Goal: Task Accomplishment & Management: Complete application form

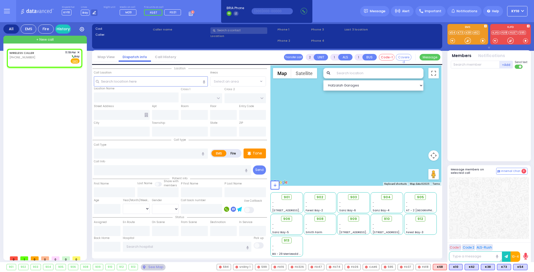
select select
radio input "true"
select select
type input "23:19"
select select "Hatzalah Garages"
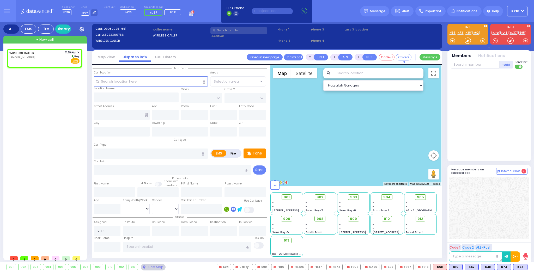
select select
radio input "true"
select select
select select "Hatzalah Garages"
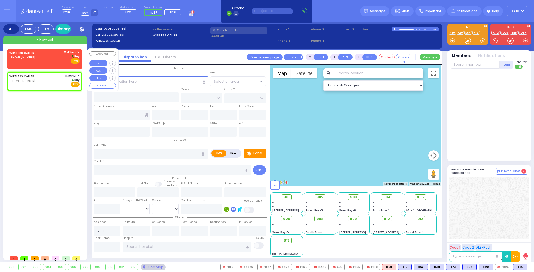
click at [42, 60] on div "WIRELESS CALLER (347) 581-7190 11:42 PM ✕ Bay" at bounding box center [44, 57] width 70 height 14
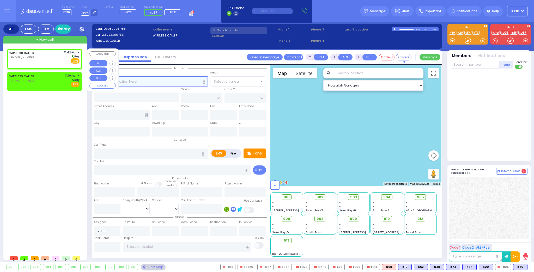
select select
radio input "true"
select select
type input "23:42"
select select "Hatzalah Garages"
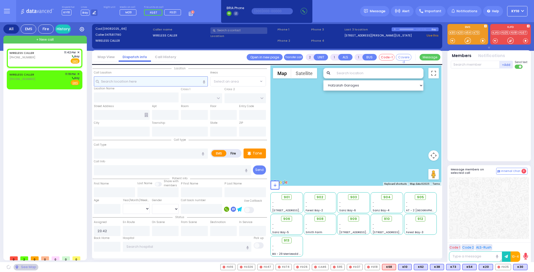
select select
radio input "true"
select select
select select "Hatzalah Garages"
click at [136, 82] on input "text" at bounding box center [151, 81] width 114 height 10
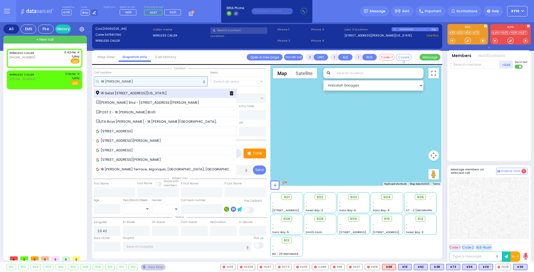
type input "18 getzel"
click at [135, 92] on span "18 Getzil Berger Boulevard Monroe New York 10950" at bounding box center [132, 93] width 72 height 5
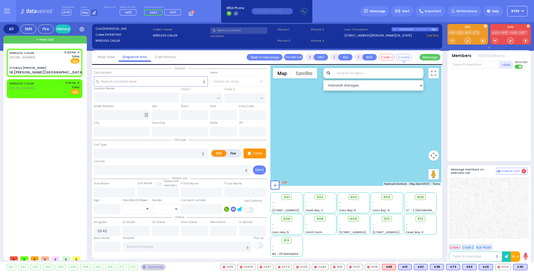
select select
radio input "true"
select select
select select "Hatzalah Garages"
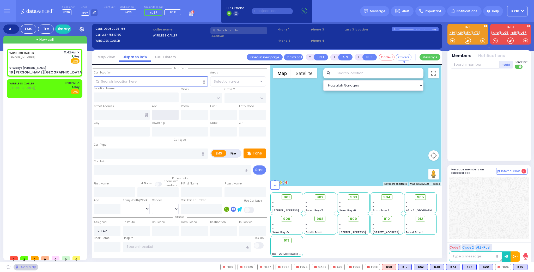
type input "UTA Boys Bais Mordchai"
type input "KAHAN DR"
type input "MERON DR"
type input "18 Getzil Berger Boulevard"
type input "Monroe"
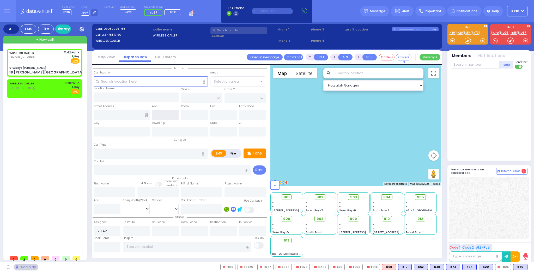
type input "[US_STATE]"
type input "10950"
select select "SECTION 4"
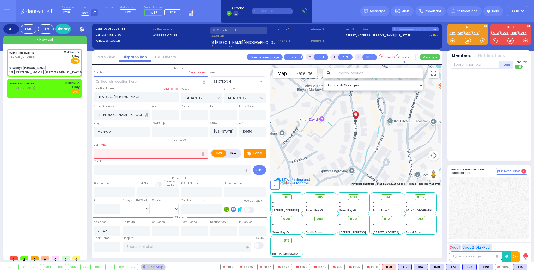
click at [120, 155] on input "text" at bounding box center [151, 154] width 114 height 10
click at [66, 61] on span "Fire" at bounding box center [67, 60] width 8 height 5
select select
radio input "false"
radio input "true"
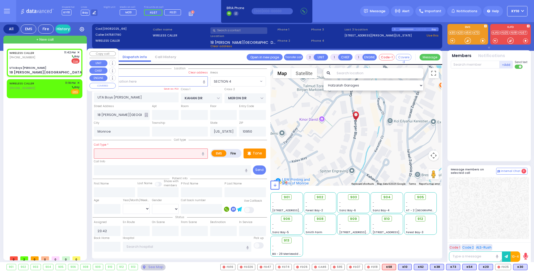
select select
select select "Hatzalah Garages"
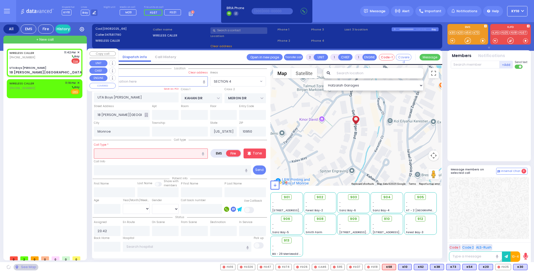
select select
radio input "true"
select select
select select "Hatzalah Garages"
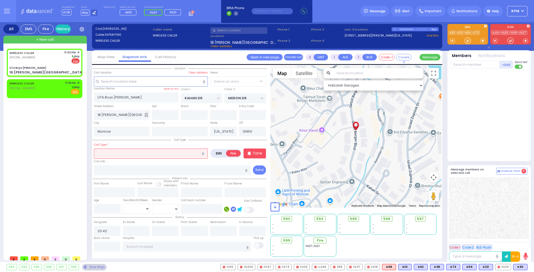
select select "SECTION 4"
click at [110, 153] on input "text" at bounding box center [151, 154] width 114 height 10
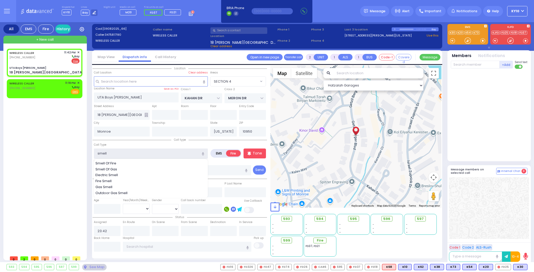
type input "smell"
click at [111, 82] on input "text" at bounding box center [151, 81] width 114 height 10
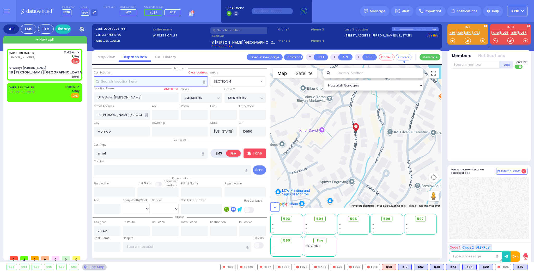
select select
radio input "true"
select select
select select "Hatzalah Garages"
select select "SECTION 4"
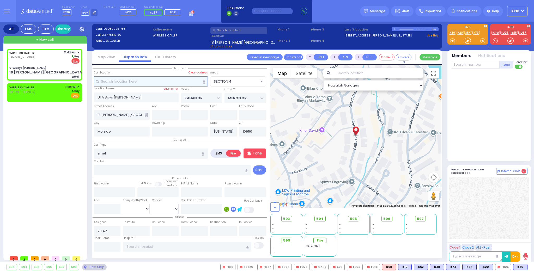
select select
radio input "true"
select select
select select "SECTION 4"
select select "Hatzalah Garages"
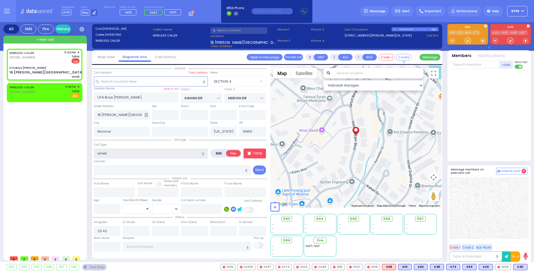
click at [126, 154] on input "smell" at bounding box center [151, 154] width 114 height 10
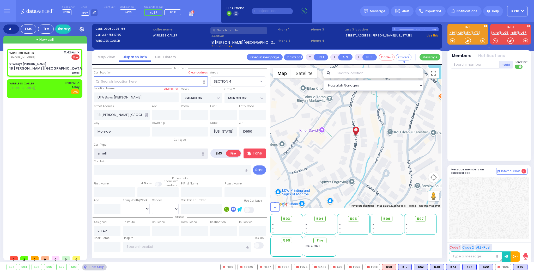
select select
radio input "true"
select select
select select "Hatzalah Garages"
select select "SECTION 4"
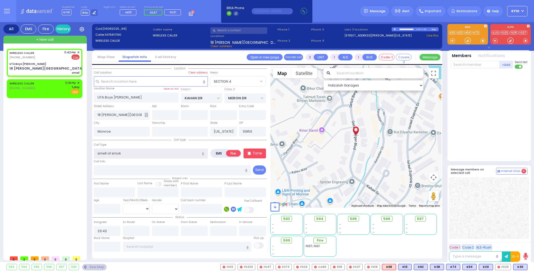
type input "smell of smoke"
select select
radio input "true"
select select
select select "Hatzalah Garages"
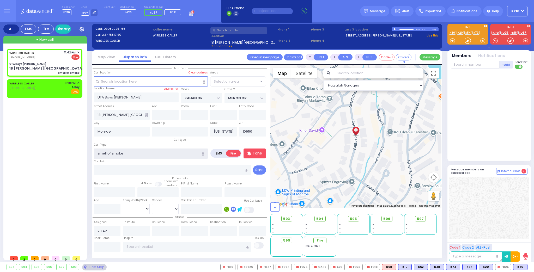
select select "SECTION 4"
type input "smell of smoke"
click at [131, 80] on input "text" at bounding box center [151, 81] width 114 height 10
select select
radio input "true"
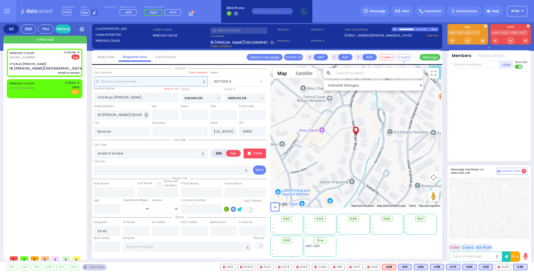
select select
select select "Hatzalah Garages"
select select "SECTION 4"
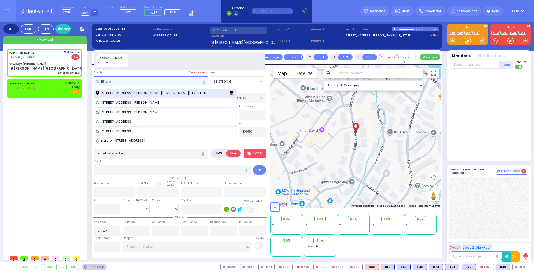
type input "18 isra"
click at [151, 92] on span "18 Israel Zupnick Drive Monroe New York 10950" at bounding box center [153, 93] width 115 height 5
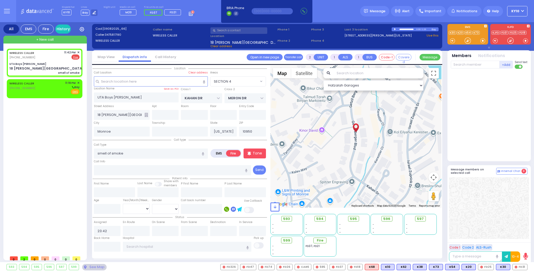
select select
radio input "true"
select select
select select "Hatzalah Garages"
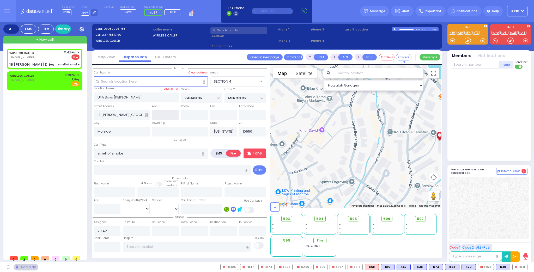
type input "GETZIL BERGER BLVD"
type input "ACRES RD"
type input "18 Israel Zupnick Drive"
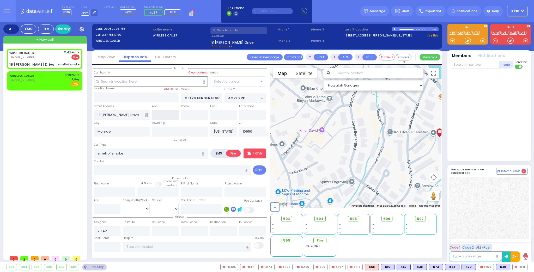
select select "SECTION 4"
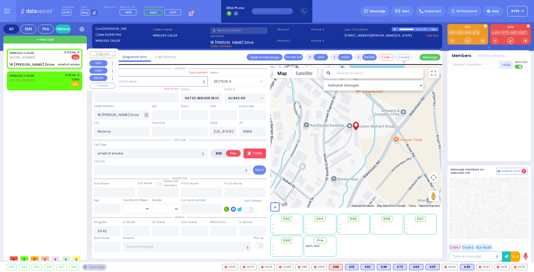
click at [49, 57] on div "WIRELESS CALLER (347) 581-7190 11:42 PM ✕ EMS Fire" at bounding box center [44, 55] width 70 height 10
select select
radio input "true"
select select
select select "SECTION 4"
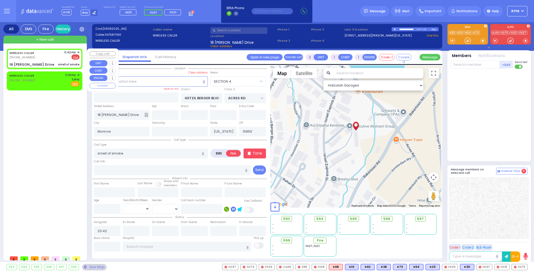
select select "Hatzalah Garages"
click at [487, 265] on span "FD37" at bounding box center [484, 267] width 15 height 6
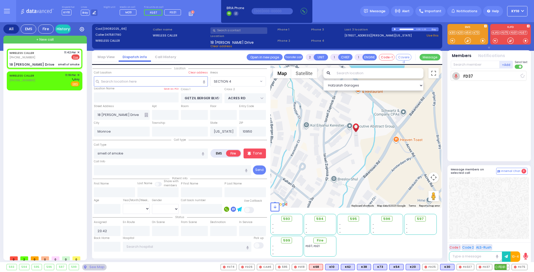
click at [500, 266] on span "FD31" at bounding box center [502, 267] width 15 height 6
click at [520, 268] on span "FD75" at bounding box center [519, 267] width 15 height 6
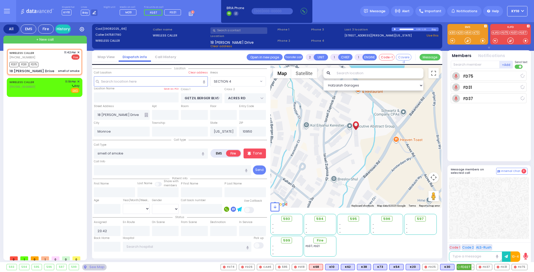
select select
radio input "true"
select select
type input "23:45"
select select "SECTION 4"
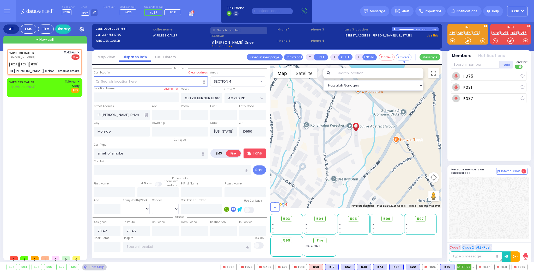
select select "Hatzalah Garages"
select select
radio input "true"
select select
select select "Hatzalah Garages"
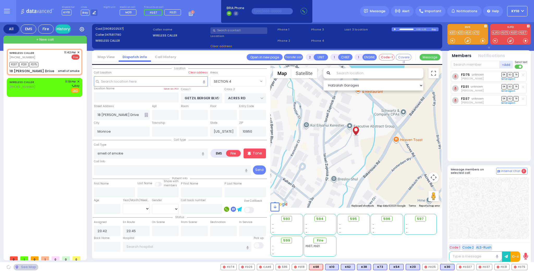
radio input "true"
select select
select select "SECTION 4"
select select "Hatzalah Garages"
click at [468, 265] on span "FD327" at bounding box center [465, 267] width 17 height 6
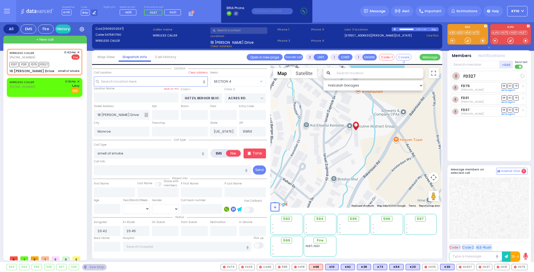
select select
radio input "true"
select select
select select "SECTION 4"
select select "Hatzalah Garages"
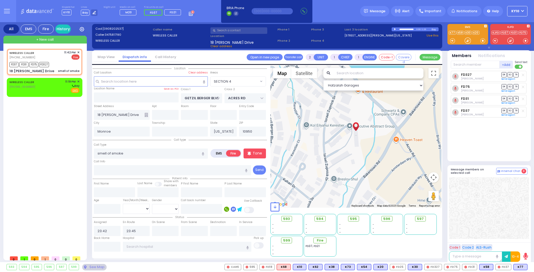
select select "SECTION 4"
select select
click at [58, 60] on div "WIRELESS CALLER (347) 581-7190 11:42 PM ✕ Fire FD37" at bounding box center [45, 62] width 74 height 25
select select
radio input "true"
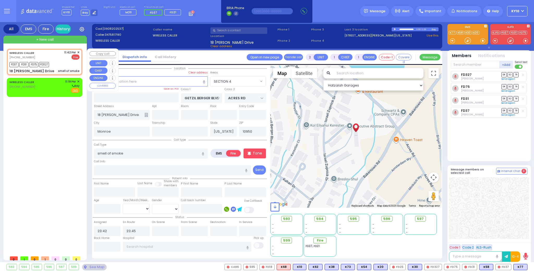
select select
select select "SECTION 4"
select select "Hatzalah Garages"
click at [78, 52] on span "✕" at bounding box center [78, 52] width 2 height 4
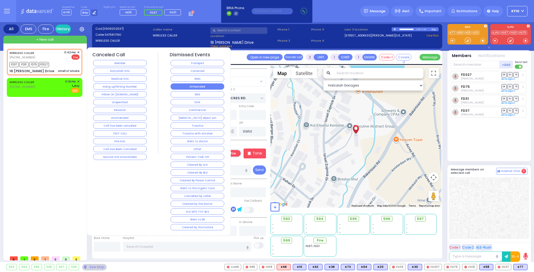
click at [199, 86] on button "Unfounded" at bounding box center [198, 86] width 54 height 6
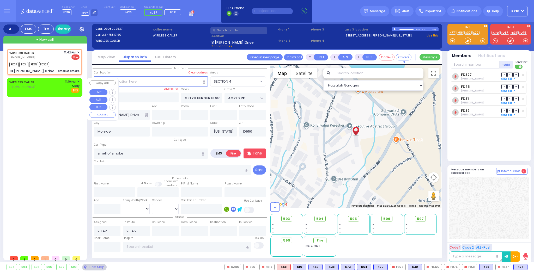
select select
radio input "true"
select select
click at [53, 81] on div "WIRELESS CALLER (329) 236-0766 11:19 PM ✕ Bay" at bounding box center [44, 87] width 70 height 14
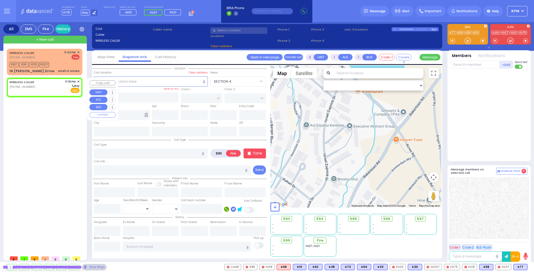
select select
radio input "true"
select select
type input "23:19"
select select "Hatzalah Garages"
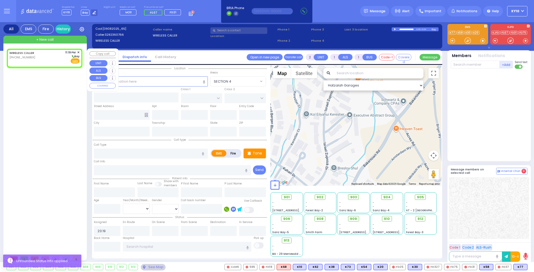
click at [80, 52] on span "✕" at bounding box center [78, 52] width 2 height 4
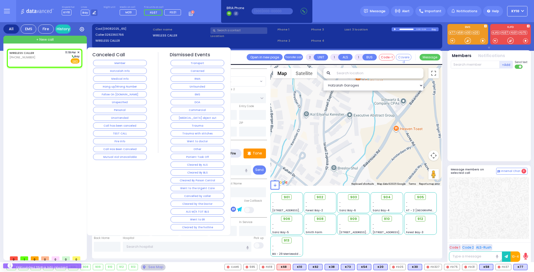
click at [123, 85] on button "Hang up/Wrong Number" at bounding box center [120, 86] width 54 height 6
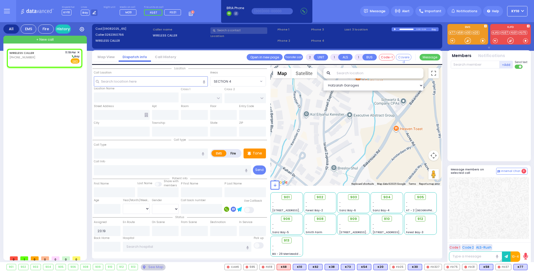
select select
radio input "true"
select select
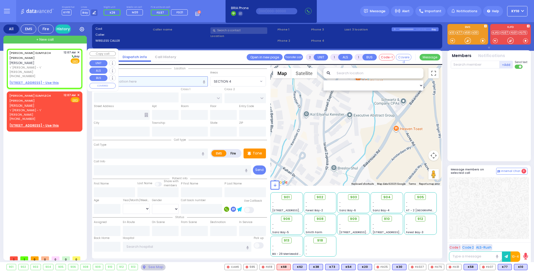
select select
radio input "true"
type input "PINCHUS ELIMYLECH"
type input "GLUCK"
select select
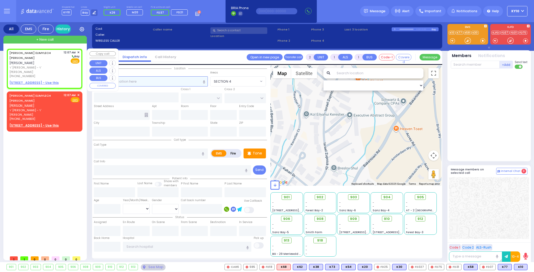
type input "00:07"
select select "Hatzalah Garages"
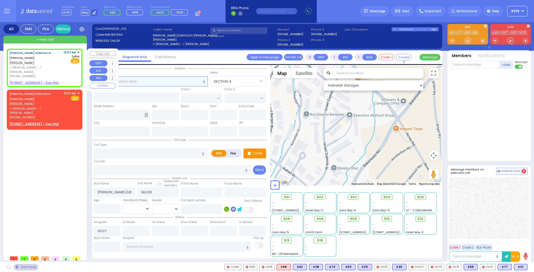
select select
radio input "true"
select select
select select "Hatzalah Garages"
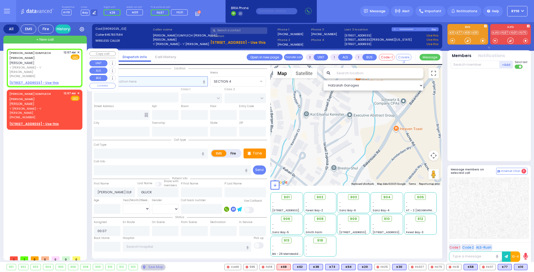
select select
radio input "true"
select select
select select "Hatzalah Garages"
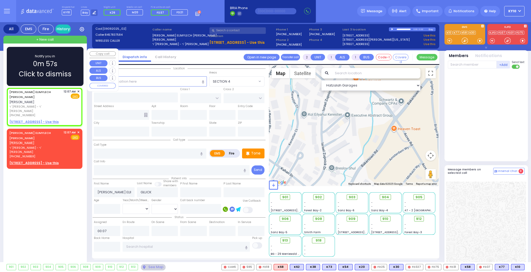
click at [45, 120] on u "9 KOZNITS RD 102 - Use this" at bounding box center [33, 122] width 49 height 4
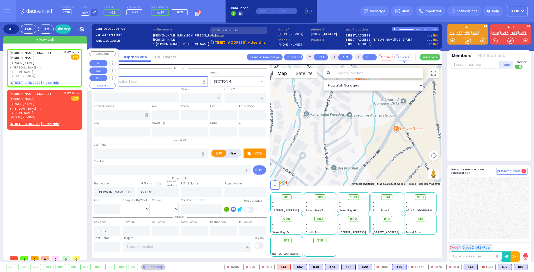
select select
radio input "true"
select select
select select "Hatzalah Garages"
select select
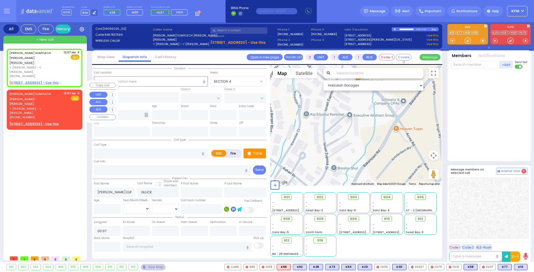
radio input "true"
select select
select select "Hatzalah Garages"
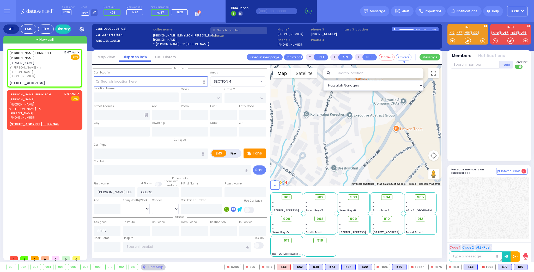
type input "DAVID WEIDER BLVD"
type input "SCHUNNEMUNK RD"
type input "9 KOZNITS RD"
type input "102"
type input "Kiryas Joel"
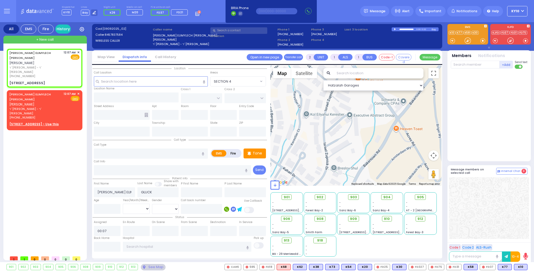
type input "[US_STATE]"
type input "10950"
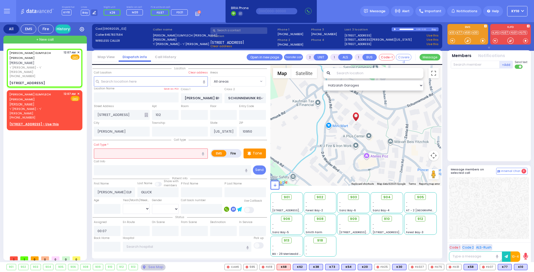
click at [118, 154] on input "text" at bounding box center [151, 154] width 114 height 10
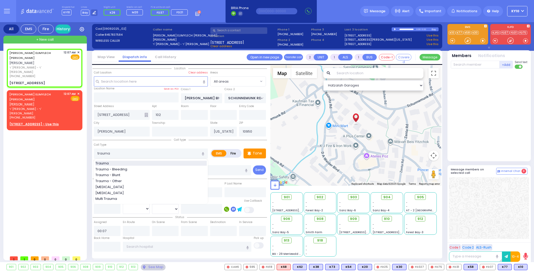
click at [129, 164] on div "Trauma" at bounding box center [150, 163] width 111 height 5
type input "Trauma"
type input "0"
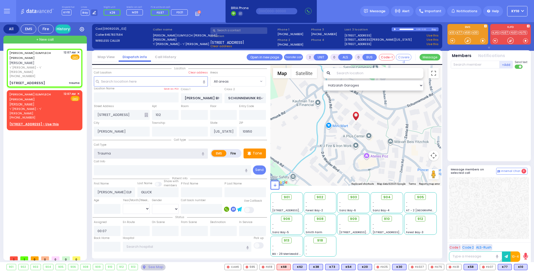
select select
radio input "true"
select select
select select "Hatzalah Garages"
click at [119, 81] on input "text" at bounding box center [151, 81] width 114 height 10
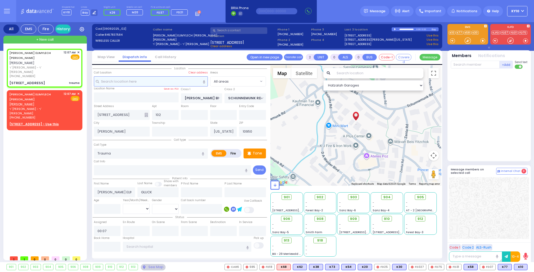
select select
radio input "true"
select select
select select "Hatzalah Garages"
click at [123, 12] on rect at bounding box center [124, 13] width 4 height 4
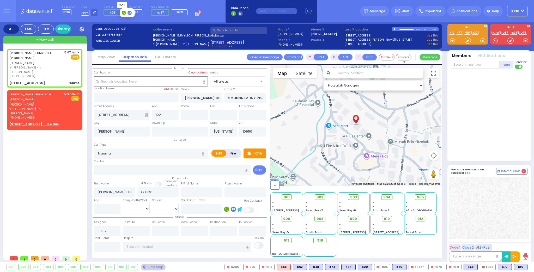
type input "8453253533"
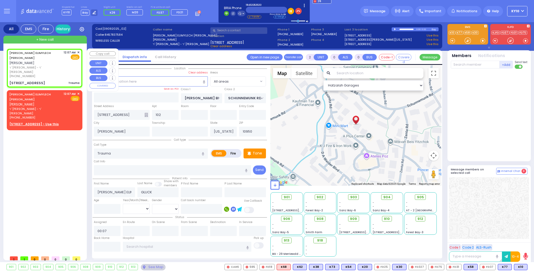
click at [61, 74] on div "(845) 783-7584" at bounding box center [35, 76] width 52 height 4
select select
radio input "true"
select select
select select "Hatzalah Garages"
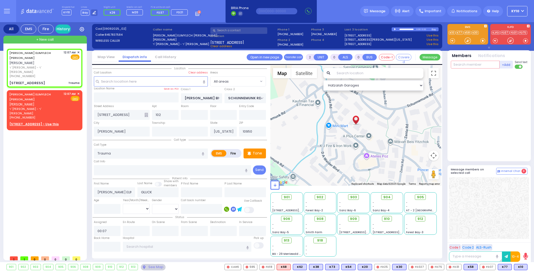
click at [463, 65] on input "text" at bounding box center [475, 65] width 49 height 8
type input "26"
click at [470, 73] on div "KY26" at bounding box center [468, 75] width 26 height 5
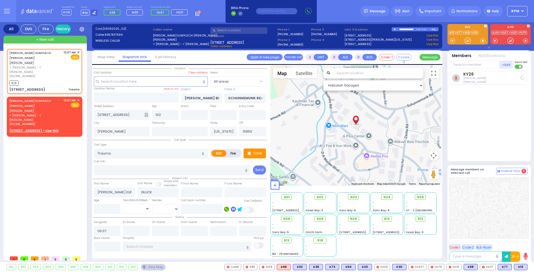
select select
radio input "true"
select select
type input "00:10"
select select "Hatzalah Garages"
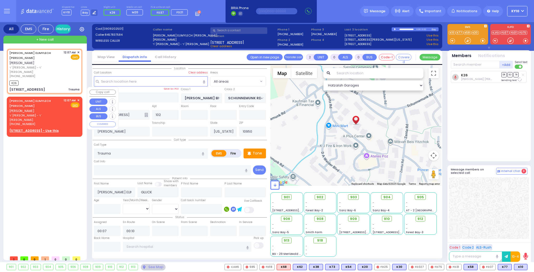
click at [79, 98] on span "✕" at bounding box center [78, 100] width 2 height 4
click at [56, 98] on div "PINCHUS ELIMYLECH GLUCK פנחס אלימלך גליק" at bounding box center [35, 105] width 52 height 15
type input "1"
select select
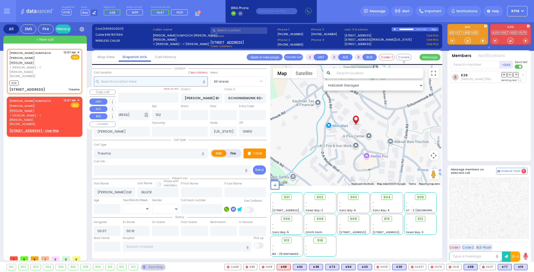
radio input "true"
select select
select select "Hatzalah Garages"
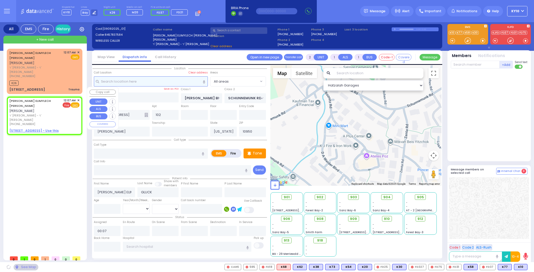
select select
radio input "true"
select select
select select "Hatzalah Garages"
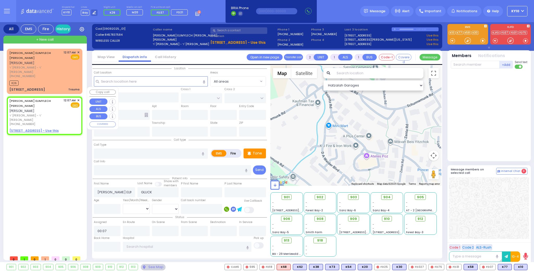
click at [78, 98] on span "✕" at bounding box center [78, 100] width 2 height 4
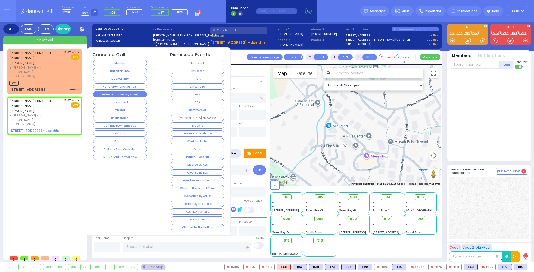
click at [130, 93] on button "Follow On [DOMAIN_NAME]" at bounding box center [120, 94] width 54 height 6
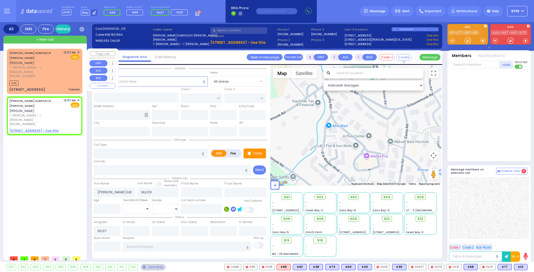
select select
radio input "true"
select select
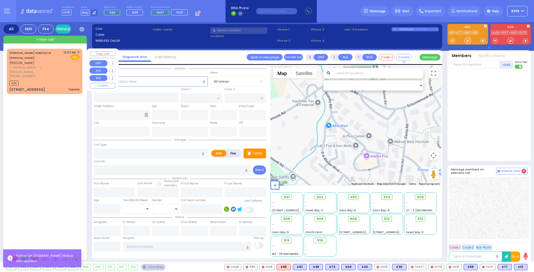
click at [65, 68] on div "12:07 AM ✕ EMS" at bounding box center [72, 64] width 16 height 28
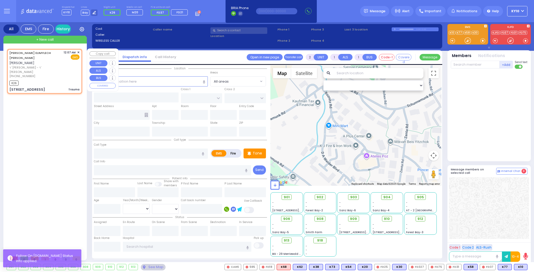
type input "0"
select select
type input "Trauma"
radio input "true"
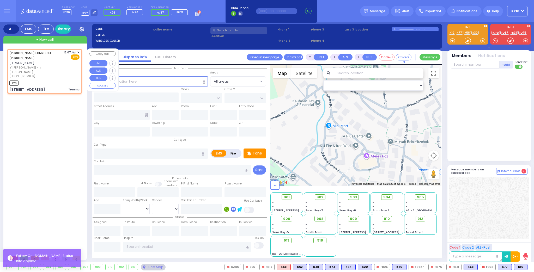
type input "PINCHUS ELIMYLECH"
type input "GLUCK"
select select
type input "00:07"
type input "00:10"
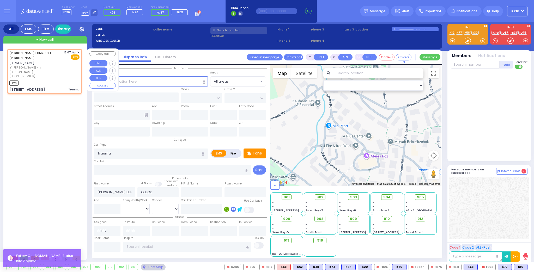
type input "DAVID WEIDER BLVD"
type input "SCHUNNEMUNK RD"
type input "9 KOZNITS RD"
type input "102"
type input "Kiryas Joel"
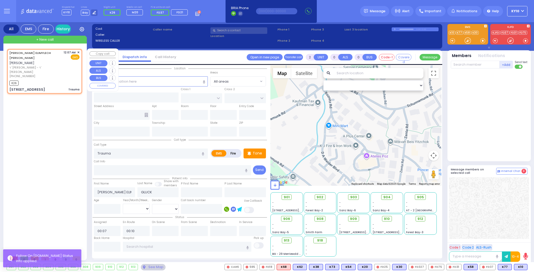
type input "[US_STATE]"
type input "10950"
select select "Hatzalah Garages"
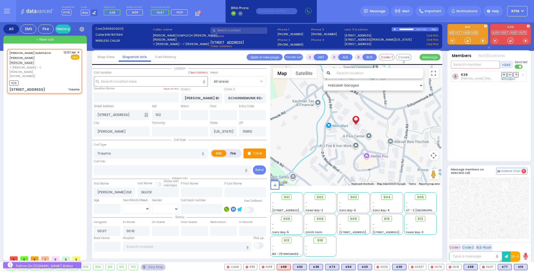
click at [469, 66] on input "text" at bounding box center [475, 65] width 49 height 8
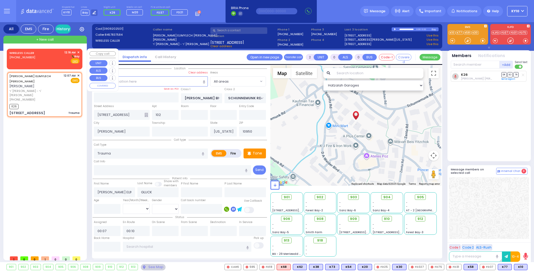
click at [43, 60] on div "WIRELESS CALLER (845) 537-1320 12:16 AM ✕ Bay" at bounding box center [44, 57] width 70 height 14
type input "1"
select select
radio input "true"
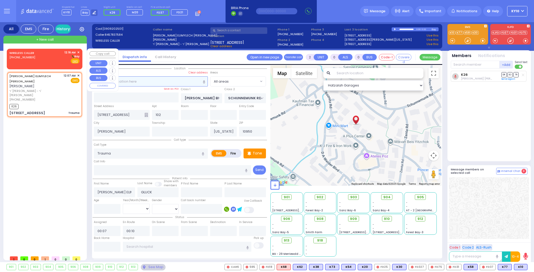
select select
type input "00:16"
select select "Hatzalah Garages"
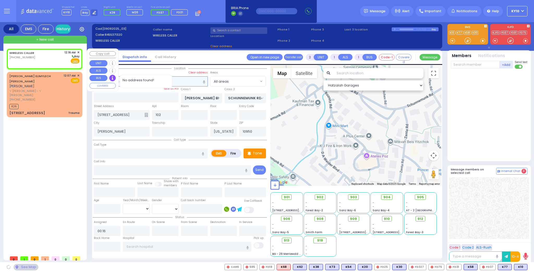
select select
radio input "true"
select select
select select "Hatzalah Garages"
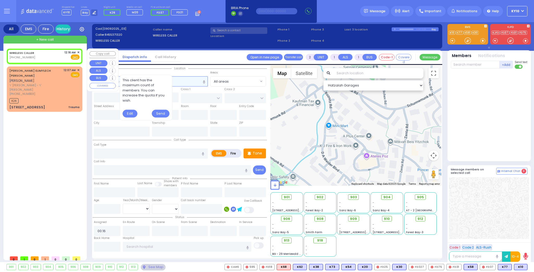
select select
radio input "true"
select select
select select "Hatzalah Garages"
click at [42, 59] on div "WIRELESS CALLER (845) 537-1320 12:16 AM ✕ Fire EMS" at bounding box center [44, 55] width 70 height 10
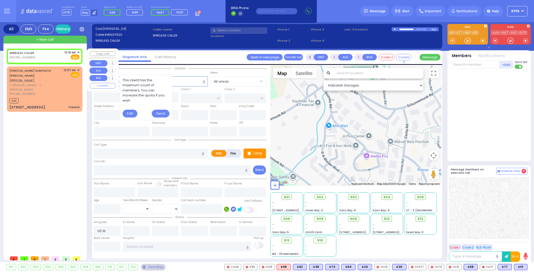
select select
radio input "true"
select select
select select "Hatzalah Garages"
click at [66, 57] on span "Fire" at bounding box center [67, 56] width 8 height 5
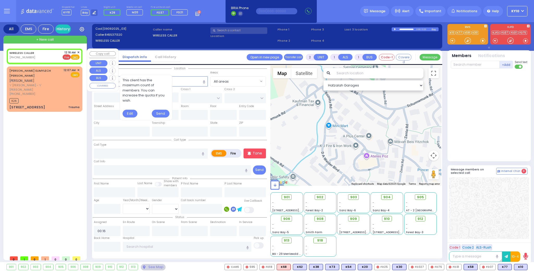
select select
radio input "false"
radio input "true"
select select
select select "Hatzalah Garages"
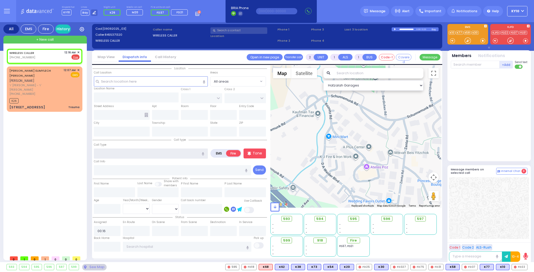
click at [120, 155] on input "text" at bounding box center [151, 154] width 114 height 10
type input "גוצדא"
select select
radio input "true"
select select
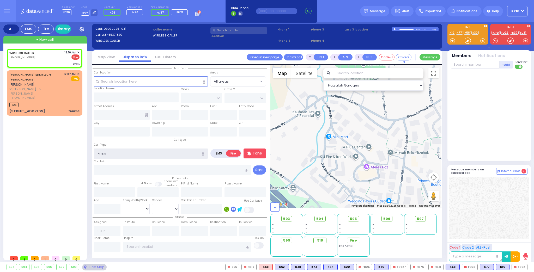
select select "Hatzalah Garages"
type input "ג"
click at [127, 163] on div "DUMPSTER FIRE" at bounding box center [150, 163] width 111 height 5
type input "DUMPSTER FIRE"
select select
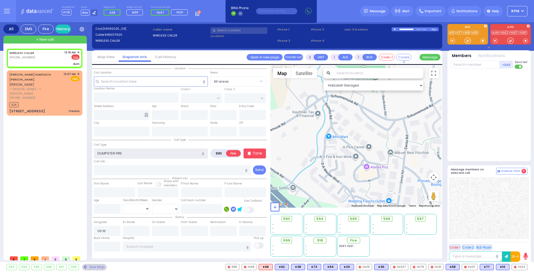
radio input "true"
select select
select select "Hatzalah Garages"
click at [460, 64] on input "text" at bounding box center [475, 65] width 49 height 8
select select
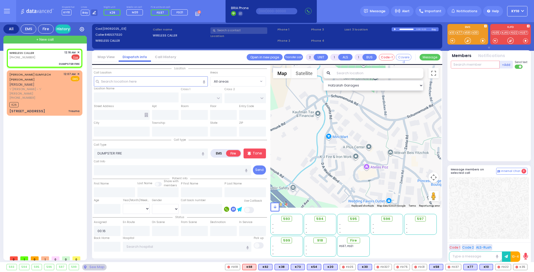
radio input "true"
select select
select select "Hatzalah Garages"
select select
radio input "true"
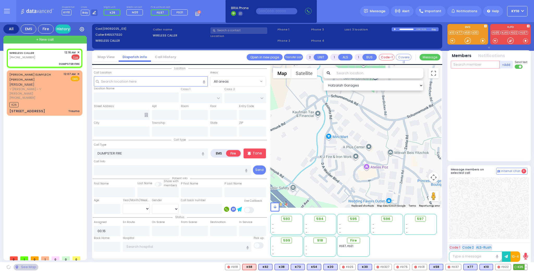
select select
select select "Hatzalah Garages"
click at [520, 266] on span "K35" at bounding box center [520, 267] width 14 height 6
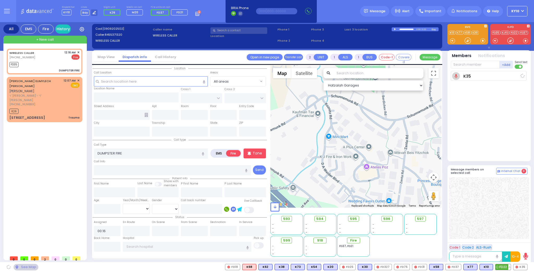
select select
radio input "true"
select select
type input "00:17"
select select "Hatzalah Garages"
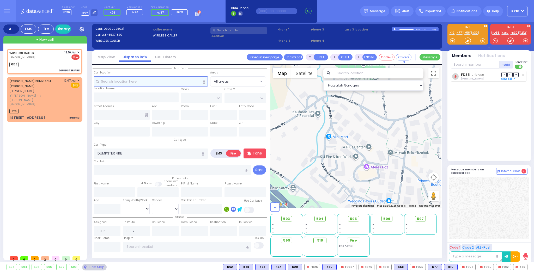
click at [141, 83] on input "text" at bounding box center [151, 81] width 114 height 10
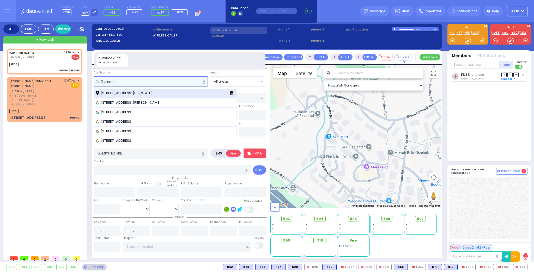
type input "3 chern"
click at [147, 94] on span "3 Chernobyl Court Monroe New York 10950" at bounding box center [125, 93] width 58 height 5
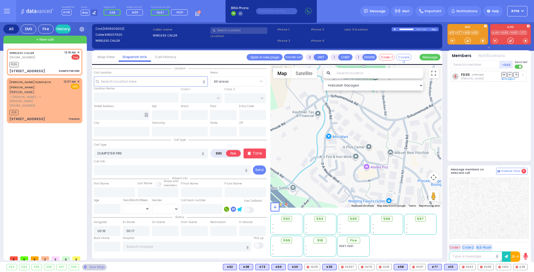
select select
radio input "true"
select select
type input "CHERNOBYL COURT"
type input "KRAKOW BLVD"
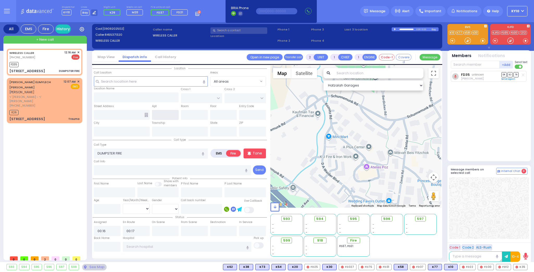
type input "3 Chernobyl Court"
type input "Monroe"
type input "[US_STATE]"
type input "10950"
select select "ATZEI TAMURIM"
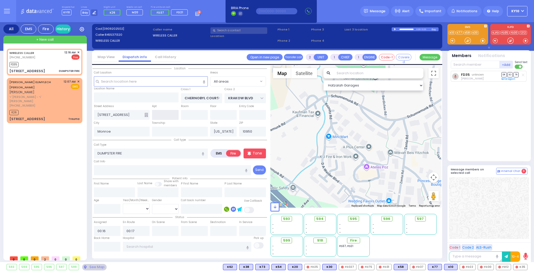
select select "Hatzalah Garages"
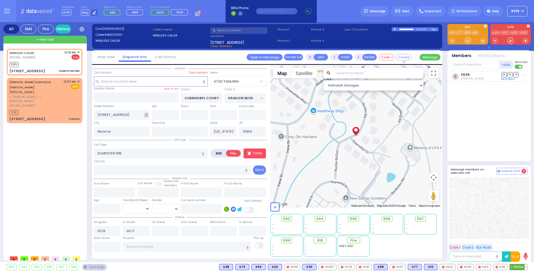
click at [518, 268] on span "FD324" at bounding box center [518, 267] width 17 height 6
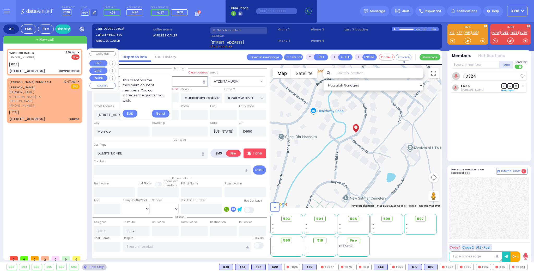
click at [47, 58] on div "WIRELESS CALLER (845) 537-1320 12:16 AM ✕ Fire" at bounding box center [44, 55] width 70 height 10
select select
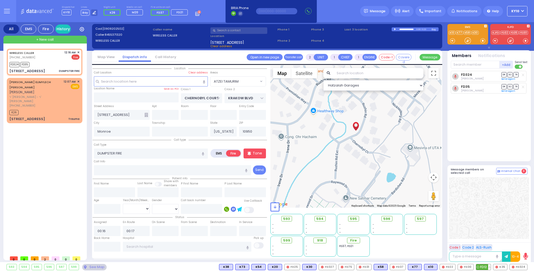
click at [485, 268] on span "FD12" at bounding box center [483, 267] width 15 height 6
click at [468, 268] on span "FD30" at bounding box center [466, 267] width 16 height 6
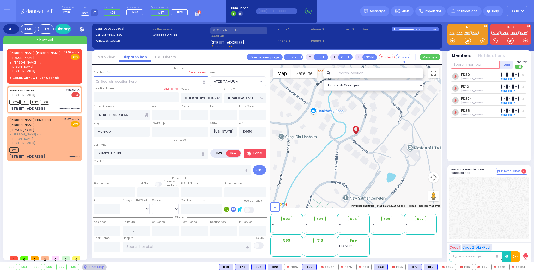
click at [470, 64] on input "text" at bounding box center [475, 65] width 49 height 8
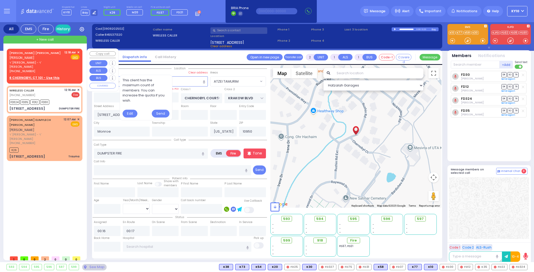
click at [79, 52] on span "✕" at bounding box center [78, 52] width 2 height 4
click at [69, 65] on div "12:18 AM ✕ Fire EMS" at bounding box center [71, 61] width 15 height 23
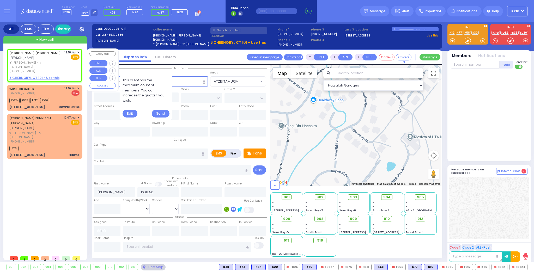
click at [80, 52] on div "MORDCHE YIDA POLLAK מרדכי יודא פאלאק ר' יחיאל משה - ר' משה מענדל גליק (845) 537…" at bounding box center [45, 66] width 74 height 32
click at [78, 53] on span "✕" at bounding box center [78, 52] width 2 height 4
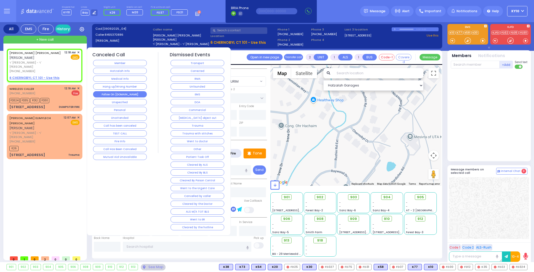
click at [123, 92] on button "Follow On [DOMAIN_NAME]" at bounding box center [120, 94] width 54 height 6
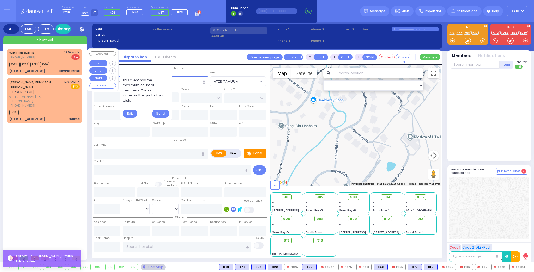
click at [59, 61] on div "FD324 FD35 FD12 FD30" at bounding box center [44, 64] width 70 height 7
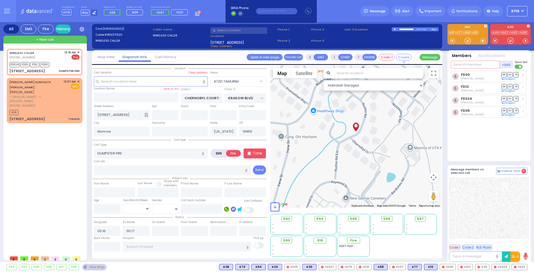
click at [457, 65] on input "text" at bounding box center [475, 65] width 49 height 8
click at [519, 265] on span "FD22" at bounding box center [519, 267] width 15 height 6
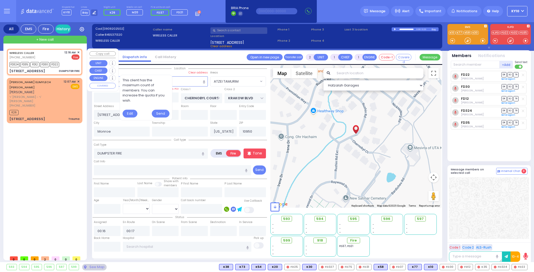
click at [67, 60] on div "WIRELESS CALLER (845) 537-1320 12:16 AM ✕ Fire FD324" at bounding box center [45, 62] width 74 height 25
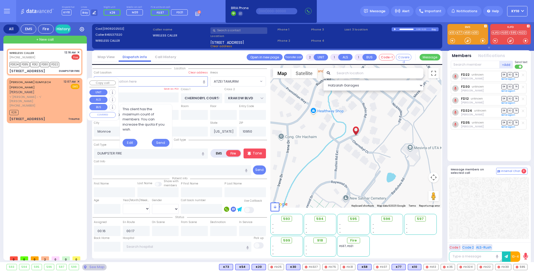
click at [59, 104] on div "(845) 783-7584" at bounding box center [35, 106] width 52 height 4
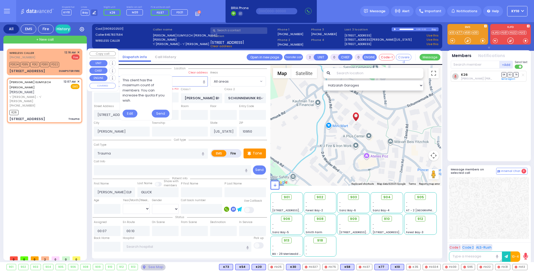
click at [57, 53] on div "WIRELESS CALLER (845) 537-1320 12:16 AM ✕ Fire" at bounding box center [44, 55] width 70 height 10
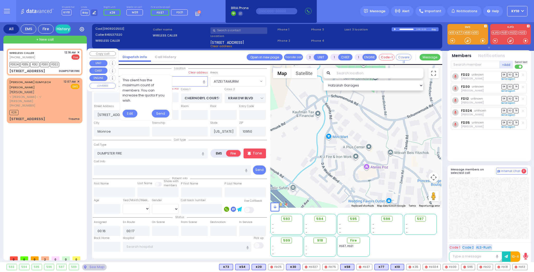
click at [78, 52] on span "✕" at bounding box center [78, 52] width 2 height 4
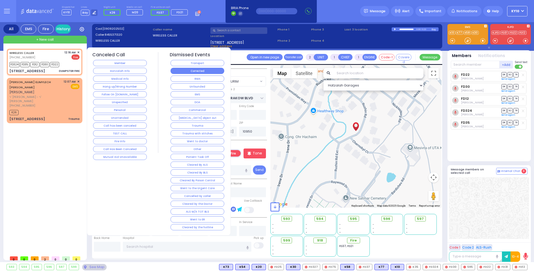
click at [205, 71] on button "Corrected" at bounding box center [198, 71] width 54 height 6
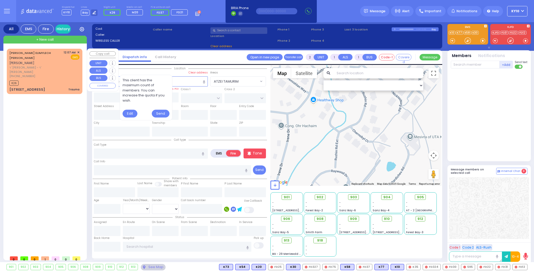
click at [46, 65] on span "ר' דוד לייב - ר' שמואל מאיר הירש" at bounding box center [35, 69] width 52 height 9
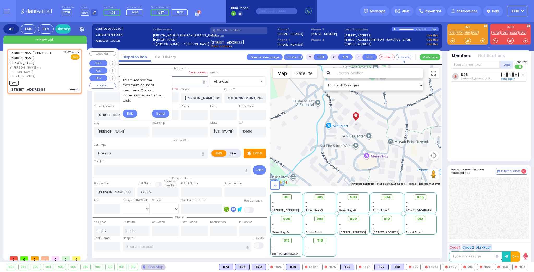
click at [80, 52] on span "✕" at bounding box center [78, 52] width 2 height 4
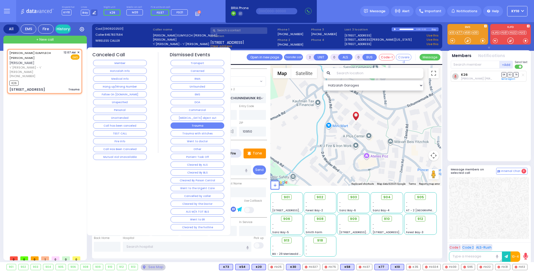
click at [215, 123] on button "Trauma" at bounding box center [198, 126] width 54 height 6
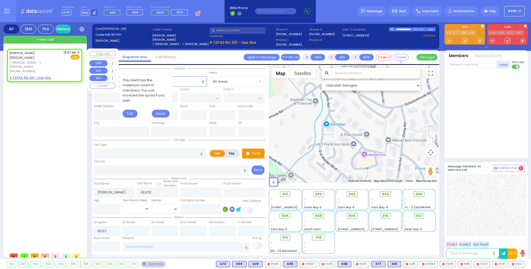
click at [78, 52] on span "✕" at bounding box center [78, 52] width 2 height 4
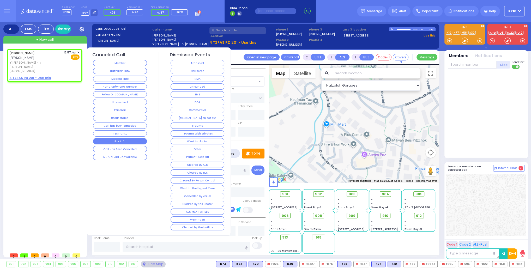
click at [136, 139] on button "Fire Info" at bounding box center [120, 141] width 54 height 6
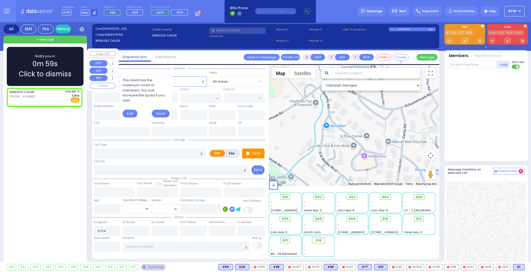
click at [52, 98] on div "WIRELESS CALLER (845) 637-9758 1:04 AM ✕ Bay" at bounding box center [44, 96] width 70 height 14
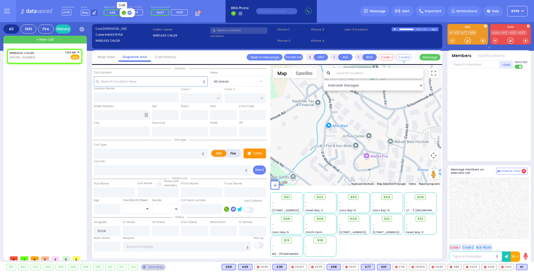
click at [123, 12] on icon at bounding box center [124, 13] width 2 height 2
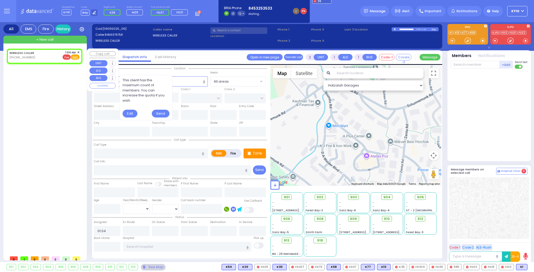
click at [75, 58] on u "EMS" at bounding box center [74, 58] width 5 height 4
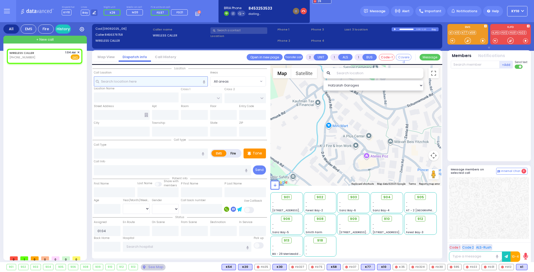
click at [135, 80] on input "text" at bounding box center [151, 81] width 114 height 10
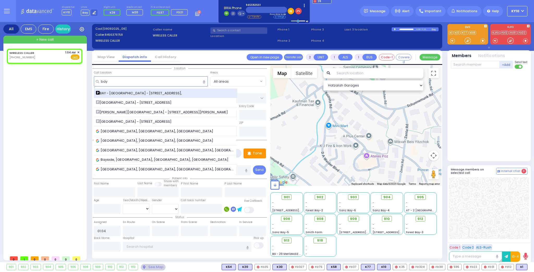
click at [131, 92] on span "BAY - Forest Garage - 63 Forest Rd," at bounding box center [140, 93] width 88 height 5
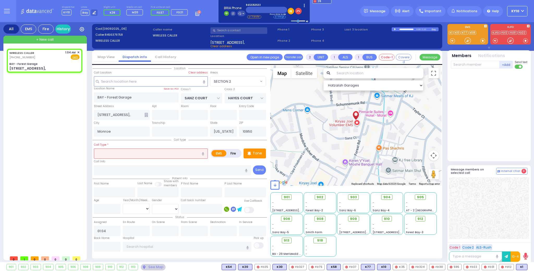
click at [118, 153] on input "text" at bounding box center [151, 154] width 114 height 10
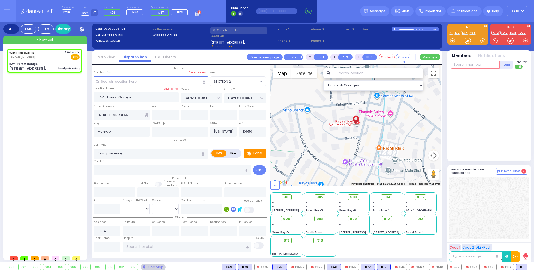
click at [463, 65] on input "text" at bounding box center [475, 65] width 49 height 8
click at [470, 75] on div "KY26" at bounding box center [468, 75] width 26 height 5
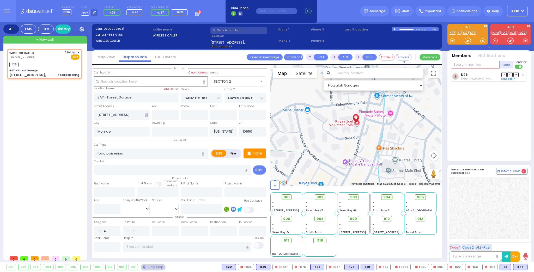
drag, startPoint x: 471, startPoint y: 63, endPoint x: 475, endPoint y: 63, distance: 3.4
click at [471, 63] on input "text" at bounding box center [475, 65] width 49 height 8
click at [56, 60] on div "WIRELESS CALLER [PHONE_NUMBER] 1:04 AM ✕ EMS K26" at bounding box center [45, 64] width 74 height 29
click at [48, 40] on span "+ New call" at bounding box center [44, 39] width 17 height 5
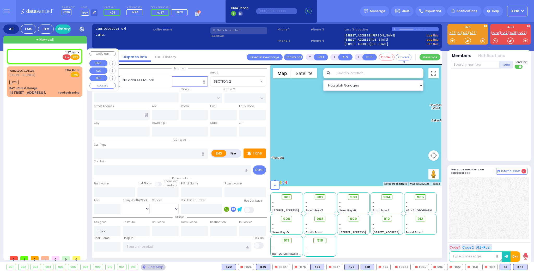
click at [66, 57] on span "Fire" at bounding box center [67, 56] width 8 height 5
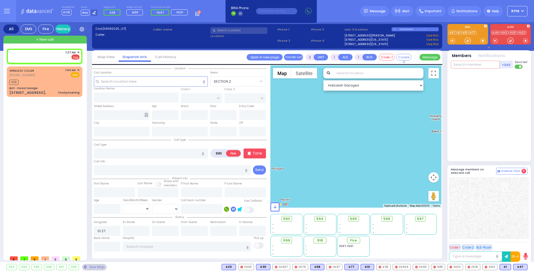
click at [463, 68] on input "text" at bounding box center [475, 65] width 49 height 8
drag, startPoint x: 469, startPoint y: 65, endPoint x: 448, endPoint y: 63, distance: 20.7
click at [448, 63] on div "Members Notifications fd21" at bounding box center [488, 105] width 83 height 111
click at [78, 52] on span "✕" at bounding box center [78, 52] width 2 height 4
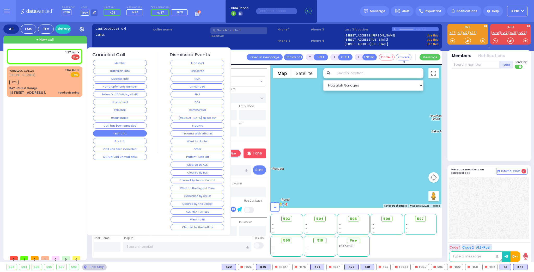
click at [121, 132] on button "TEST CALL" at bounding box center [120, 133] width 54 height 6
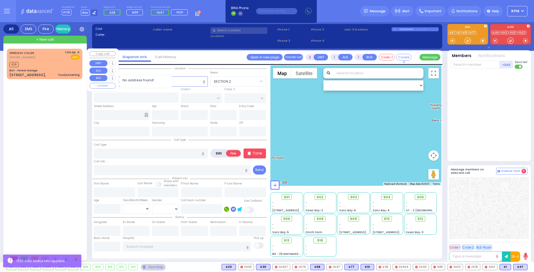
click at [59, 63] on div "K26" at bounding box center [44, 64] width 70 height 7
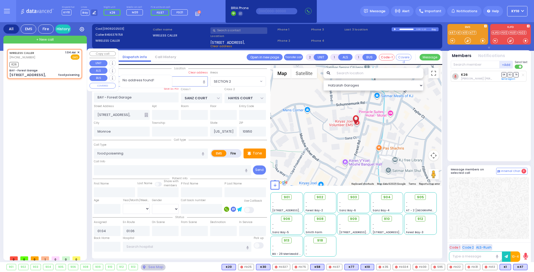
click at [64, 69] on div "BAY - Forest Garage" at bounding box center [44, 71] width 70 height 4
click at [59, 39] on div "+ New call" at bounding box center [44, 40] width 83 height 8
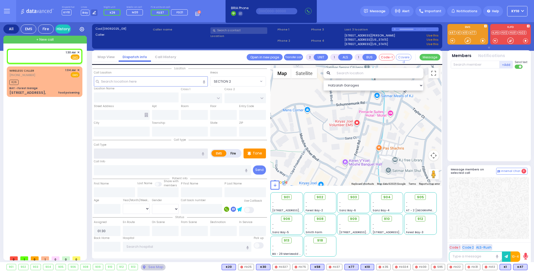
click at [112, 154] on input "text" at bounding box center [151, 154] width 114 height 10
click at [42, 56] on div "1:30 AM ✕ Fire EMS" at bounding box center [44, 55] width 70 height 10
click at [137, 80] on input "text" at bounding box center [151, 81] width 114 height 10
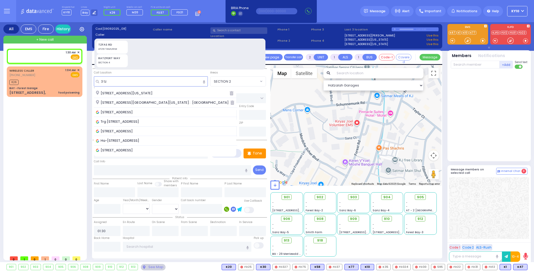
select select
type input "3"
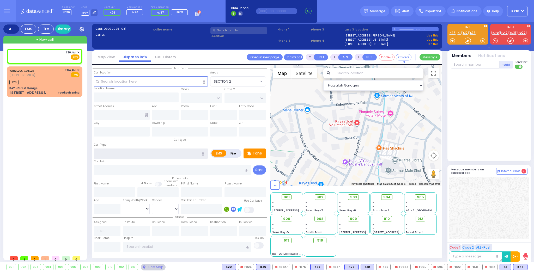
click at [111, 151] on input "text" at bounding box center [151, 154] width 114 height 10
type input "ch"
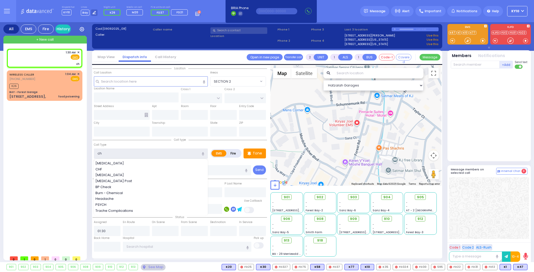
select select
radio input "true"
select select
select select "Hatzalah Garages"
drag, startPoint x: 116, startPoint y: 152, endPoint x: 77, endPoint y: 149, distance: 38.5
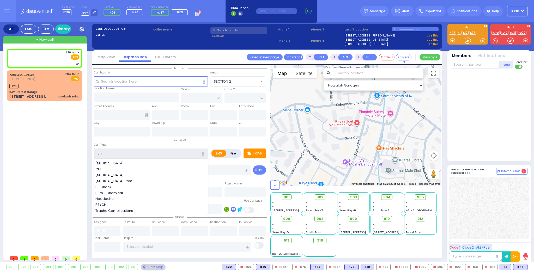
click at [77, 149] on div "All EMS Fire History Settings" at bounding box center [266, 143] width 527 height 242
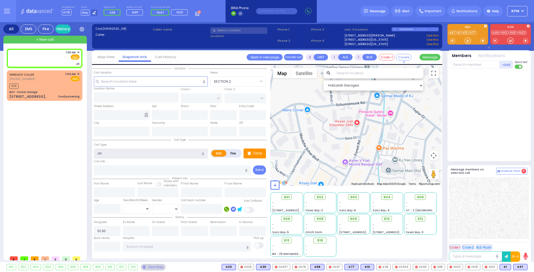
select select
radio input "true"
select select
select select "Hatzalah Garages"
type input "pa"
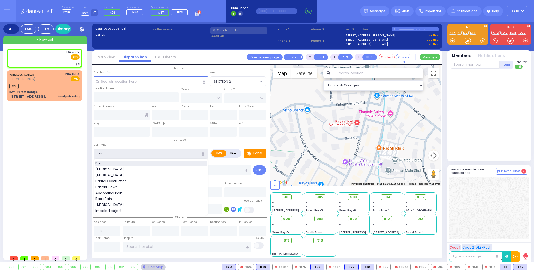
select select
radio input "true"
select select
select select "Hatzalah Garages"
type input "p"
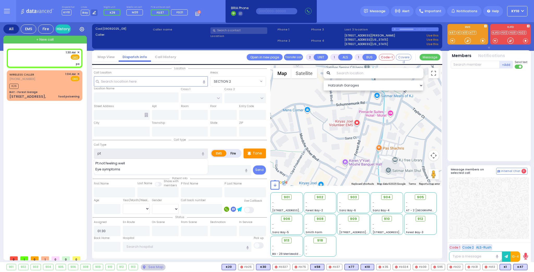
type input "pt"
select select
radio input "true"
select select
select select "Hatzalah Garages"
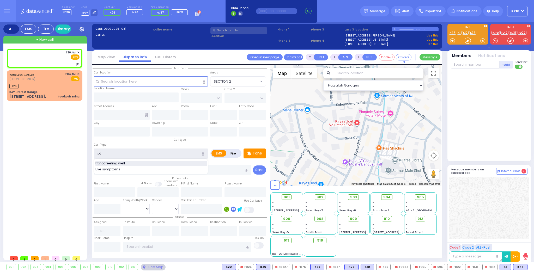
type input "p"
click at [107, 155] on input "text" at bounding box center [151, 154] width 114 height 10
type input "a"
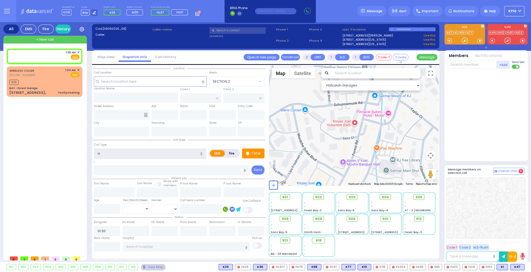
select select
radio input "true"
select select
select select "Hatzalah Garages"
type input "a"
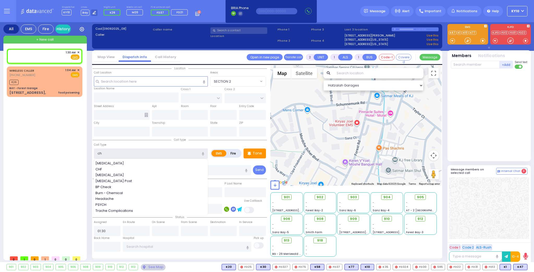
type input "cho"
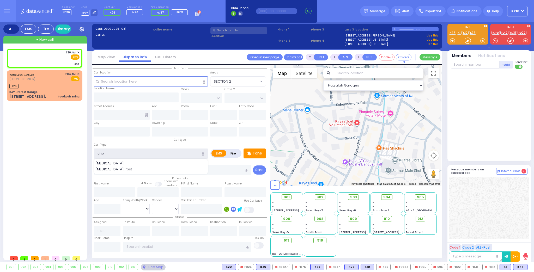
select select
radio input "true"
select select
select select "Hatzalah Garages"
drag, startPoint x: 96, startPoint y: 154, endPoint x: 75, endPoint y: 147, distance: 21.8
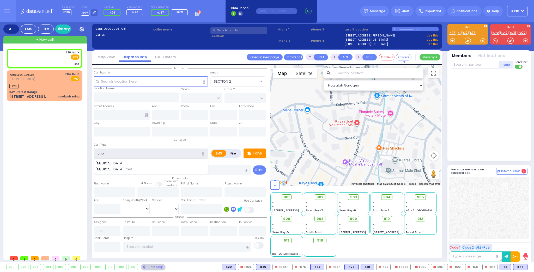
click at [76, 152] on div "All EMS Fire History Settings" at bounding box center [266, 143] width 527 height 242
select select
radio input "true"
select select
select select "Hatzalah Garages"
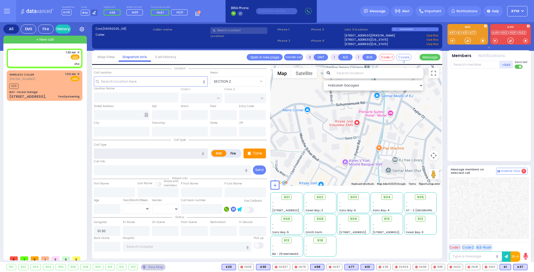
select select
radio input "true"
select select
select select "Hatzalah Garages"
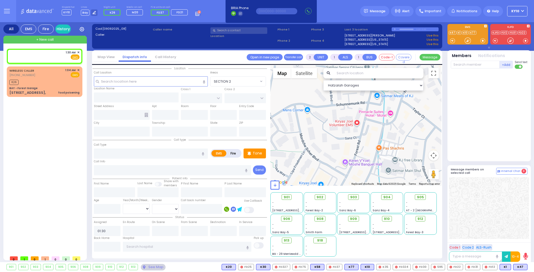
select select
radio input "true"
select select
select select "Hatzalah Garages"
select select
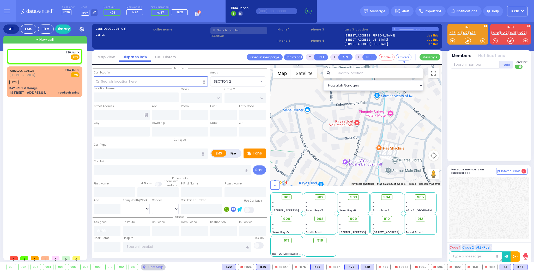
radio input "true"
select select
select select "Hatzalah Garages"
select select
radio input "true"
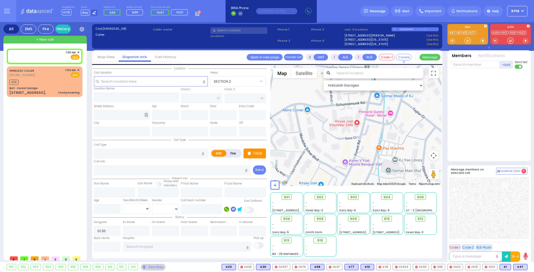
select select
select select "Hatzalah Garages"
select select
radio input "true"
select select
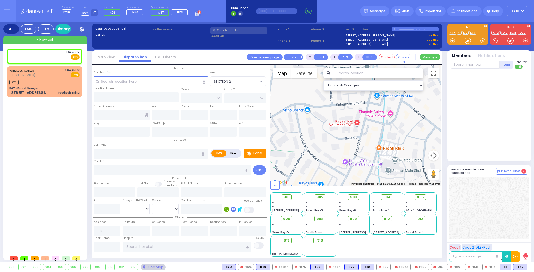
select select "Hatzalah Garages"
select select
radio input "true"
select select
select select "Hatzalah Garages"
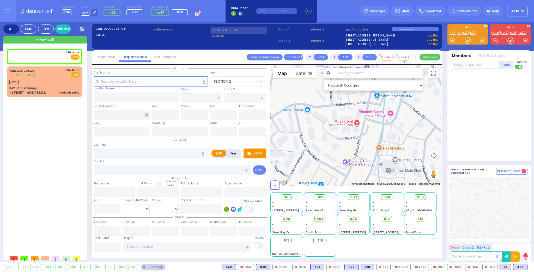
select select
radio input "true"
select select
select select "Hatzalah Garages"
select select
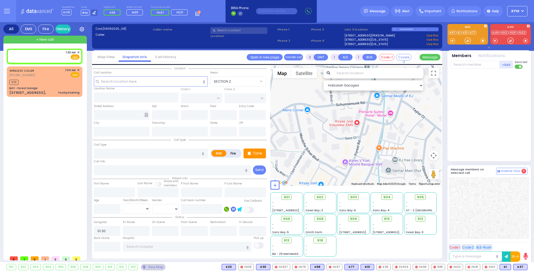
radio input "true"
select select
select select "Hatzalah Garages"
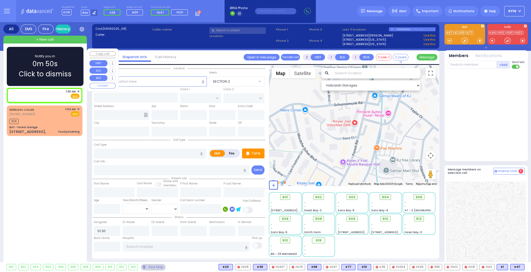
click at [77, 91] on span "✕" at bounding box center [78, 91] width 2 height 4
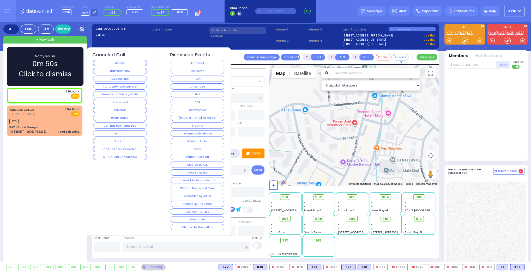
select select
radio input "true"
select select
select select "Hatzalah Garages"
click at [64, 65] on div "Notify you in 0m 29s Click to dismiss" at bounding box center [45, 67] width 62 height 26
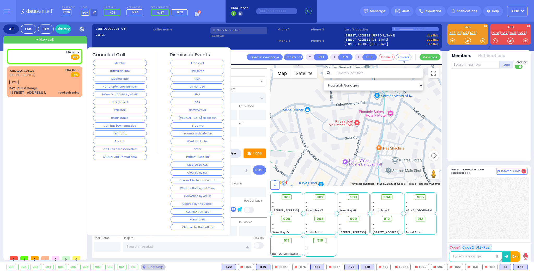
click at [79, 52] on span "✕" at bounding box center [78, 52] width 2 height 4
click at [118, 130] on button "TEST CALL" at bounding box center [120, 133] width 54 height 6
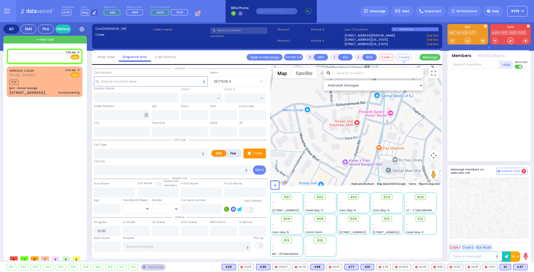
select select
radio input "true"
select select
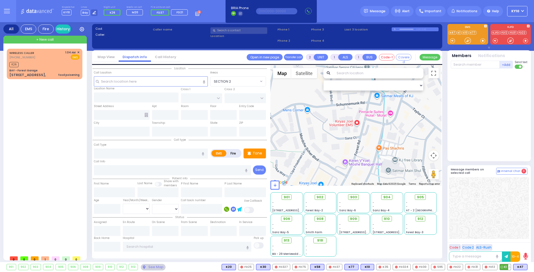
click at [511, 266] on button at bounding box center [509, 267] width 3 height 6
click at [507, 244] on icon at bounding box center [505, 243] width 5 height 5
click at [506, 237] on icon at bounding box center [505, 236] width 5 height 5
click at [481, 199] on div at bounding box center [489, 208] width 80 height 62
click at [93, 14] on icon at bounding box center [94, 12] width 3 height 3
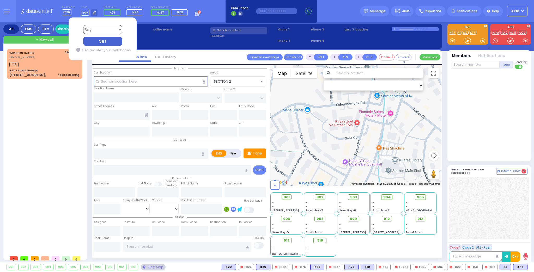
click at [106, 32] on select "Bay K-14 K-16 K-18 K-40 K-6 K-61 K-63 K-67 K-72 Medic 7 K-68 K-48 D-801 D-802 D…" at bounding box center [102, 29] width 39 height 9
click at [188, 43] on div "Cad: Caller: Caller name Phone 1 /" at bounding box center [267, 39] width 345 height 25
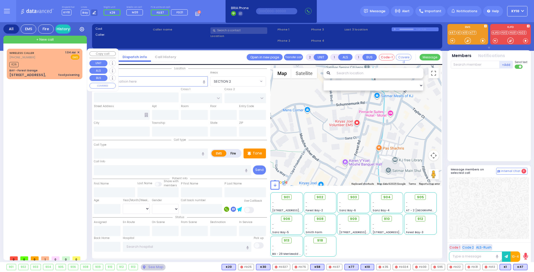
click at [45, 67] on div "K26" at bounding box center [44, 64] width 70 height 7
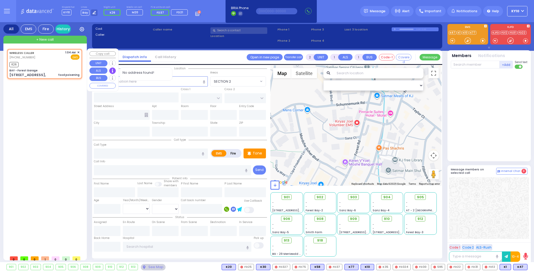
select select
type input "food poisening"
radio input "true"
select select
type input "01:04"
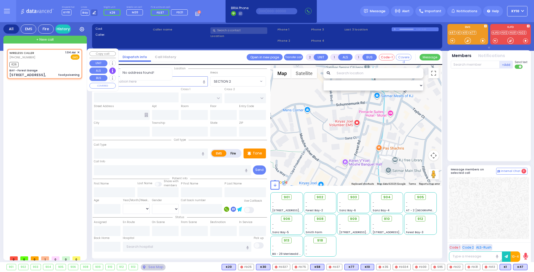
type input "01:06"
select select "Hatzalah Garages"
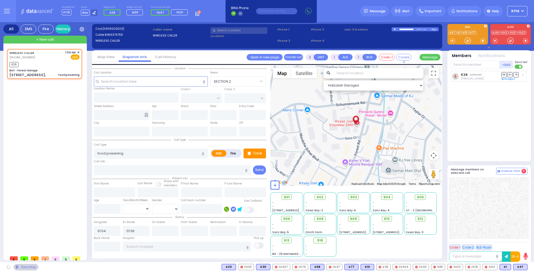
type input "BAY - Forest Garage"
type input "SANZ COURT"
type input "HAYES COURT"
type input "[STREET_ADDRESS],"
type input "Monroe"
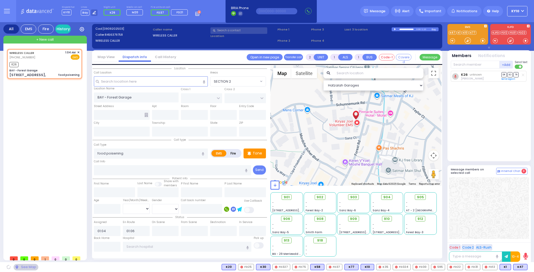
type input "[US_STATE]"
type input "10950"
select select "SECTION 2"
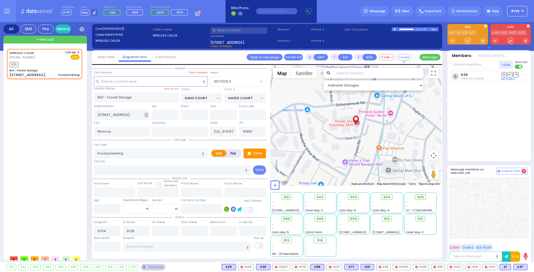
click at [395, 29] on div at bounding box center [395, 29] width 3 height 2
click at [226, 31] on input "text" at bounding box center [238, 30] width 57 height 7
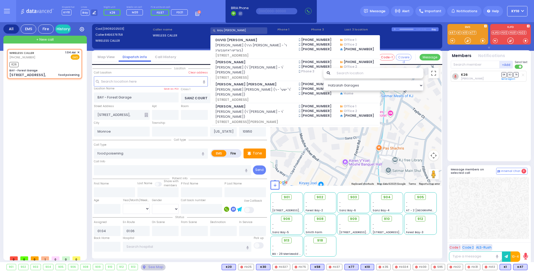
type input "[PERSON_NAME]"
drag, startPoint x: 244, startPoint y: 30, endPoint x: 207, endPoint y: 31, distance: 37.0
click at [207, 31] on div "Cad: [0909202503] Caller: 8456379758 WIRELESS CALLER Caller name WIRELESS CALLE…" at bounding box center [267, 39] width 345 height 25
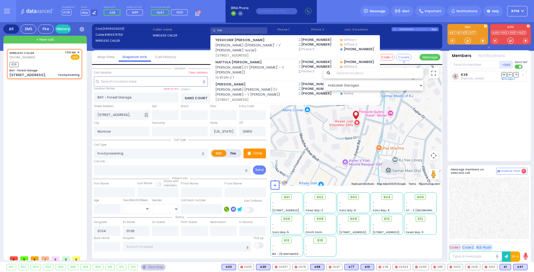
type input "m"
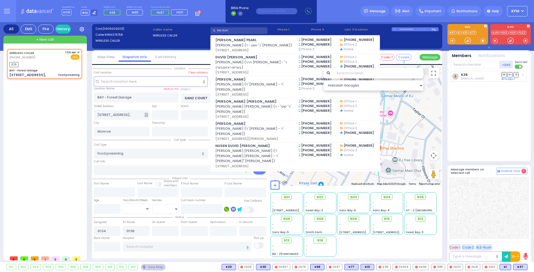
type input "kra duvi"
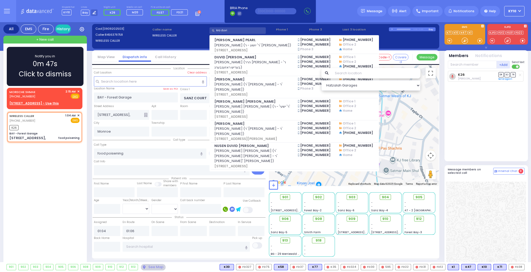
click at [62, 78] on span "Click to dismiss" at bounding box center [45, 74] width 53 height 10
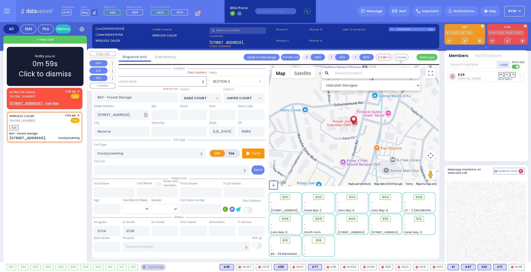
click at [48, 96] on div "MORDCHE SHMAE [PHONE_NUMBER] 2:15 AM ✕ Fire EMS" at bounding box center [44, 94] width 70 height 10
select select
radio input "true"
type input "MORDCHE"
type input "SHMAE"
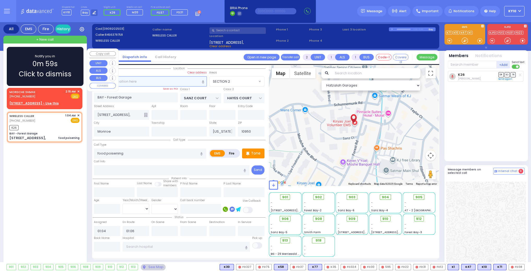
select select
type input "02:15"
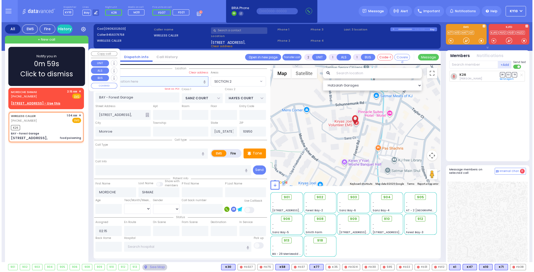
select select "Hatzalah Garages"
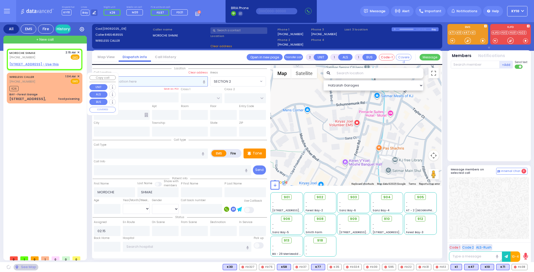
select select
radio input "true"
select select
select select "Hatzalah Garages"
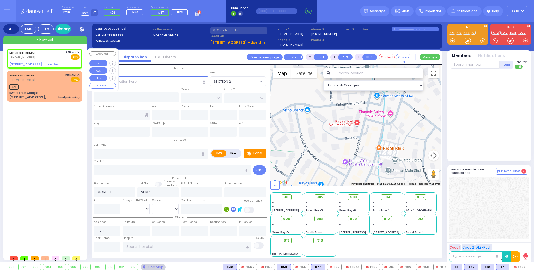
click at [50, 52] on div "MORDCHE SHMAE [PHONE_NUMBER] 2:15 AM ✕ Fire EMS" at bounding box center [44, 55] width 70 height 10
select select
radio input "true"
select select
select select "Hatzalah Garages"
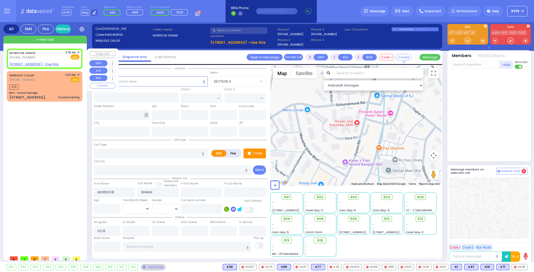
click at [78, 52] on span "✕" at bounding box center [78, 52] width 2 height 4
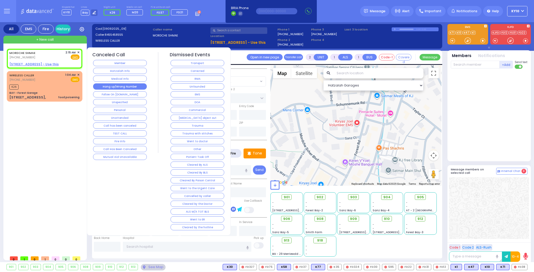
click at [132, 86] on button "Hang up/Wrong Number" at bounding box center [120, 86] width 54 height 6
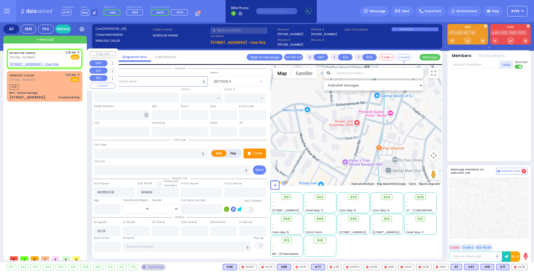
select select
radio input "true"
select select
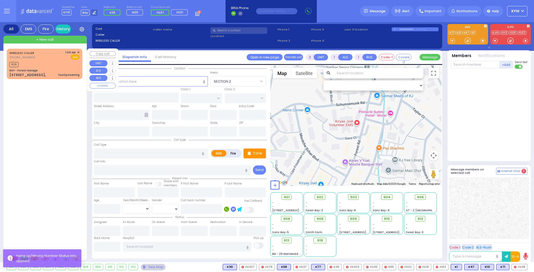
click at [63, 62] on div "K26" at bounding box center [44, 64] width 70 height 7
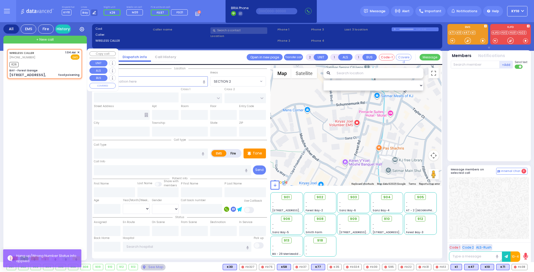
select select
type input "food poisening"
radio input "true"
select select
type input "01:04"
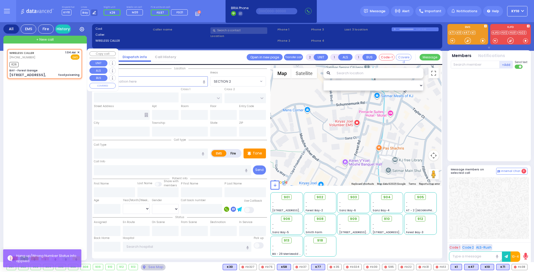
type input "01:06"
type input "BAY - Forest Garage"
type input "SANZ COURT"
type input "HAYES COURT"
type input "[STREET_ADDRESS],"
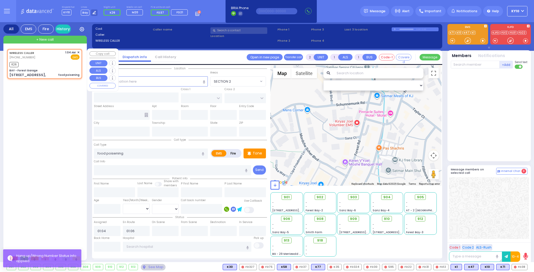
type input "Monroe"
type input "[US_STATE]"
type input "10950"
select select "SECTION 2"
select select "Hatzalah Garages"
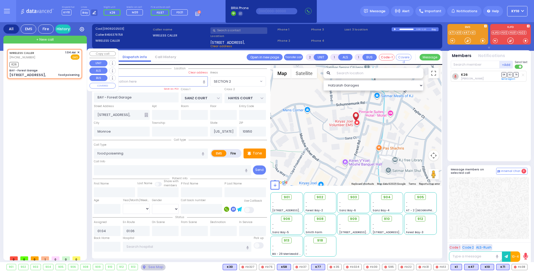
click at [58, 68] on div "WIRELESS CALLER [PHONE_NUMBER] 1:04 AM ✕ EMS K26" at bounding box center [45, 64] width 74 height 29
select select
radio input "true"
select select
select select "Hatzalah Garages"
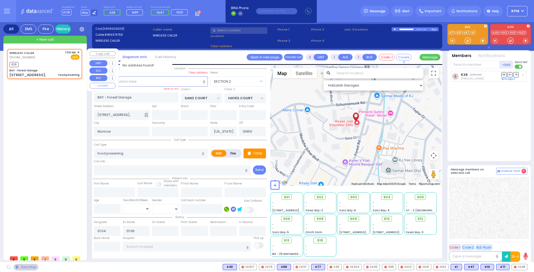
select select "SECTION 2"
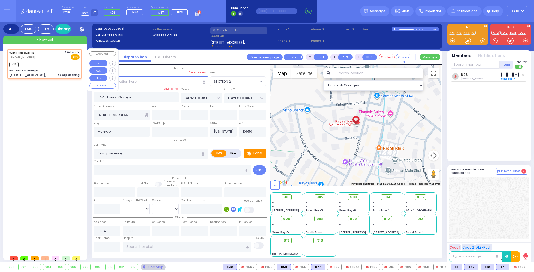
click at [54, 60] on div "WIRELESS CALLER [PHONE_NUMBER] 1:04 AM ✕ EMS K26" at bounding box center [45, 64] width 74 height 29
select select
radio input "true"
select select
select select "Hatzalah Garages"
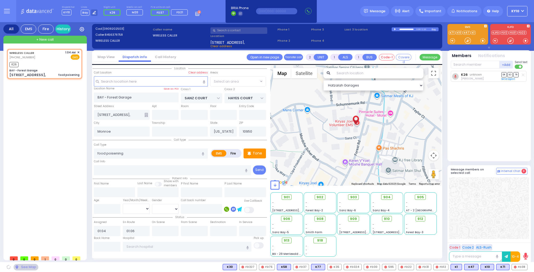
select select "SECTION 2"
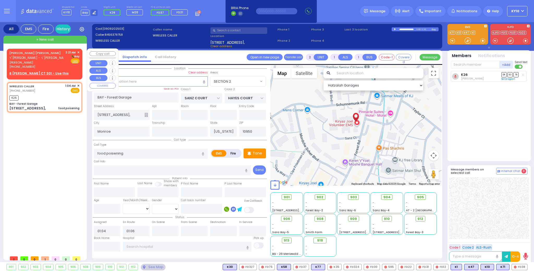
click at [34, 74] on u "6 [PERSON_NAME] CT 301 - Use this" at bounding box center [38, 73] width 59 height 4
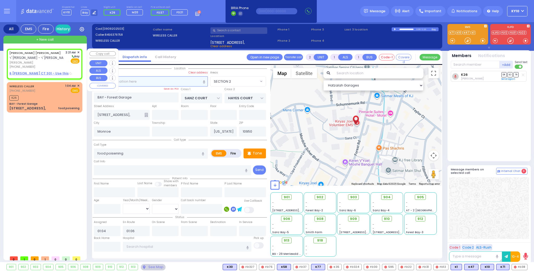
select select
radio input "true"
type input "[PERSON_NAME] [PERSON_NAME]"
type input "KOHN"
select select
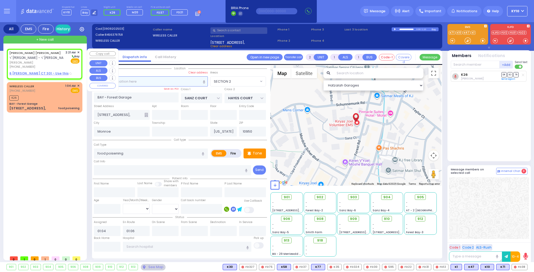
type input "02:21"
select select "Hatzalah Garages"
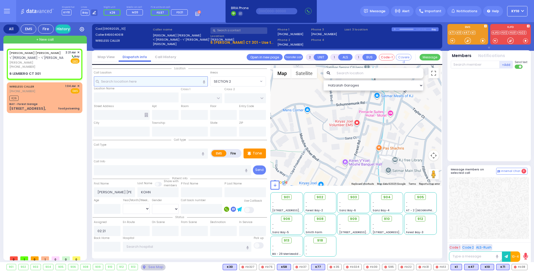
select select
radio input "true"
select select
select select "Hatzalah Garages"
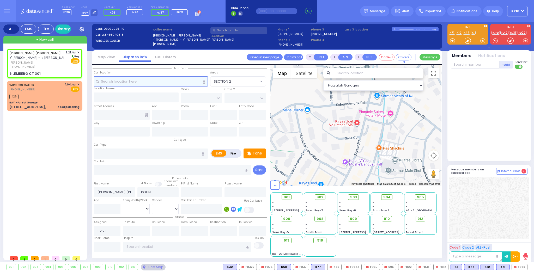
select select
radio input "true"
select select
select select "Hatzalah Garages"
select select
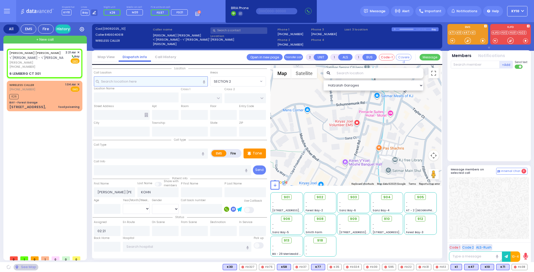
radio input "true"
select select
select select "Hatzalah Garages"
type input "ACRES RD"
type input "6 LEMBERG CT"
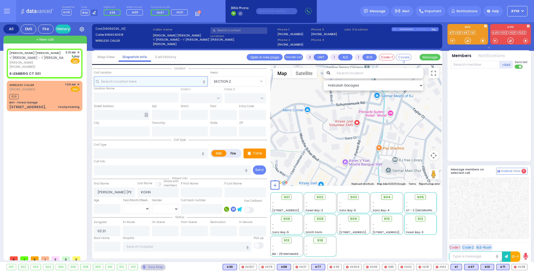
type input "301"
type input "Monroe"
type input "[US_STATE]"
type input "10950"
select select "PALM TREE"
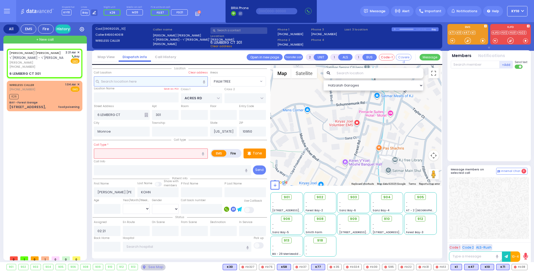
select select "PALM TREE"
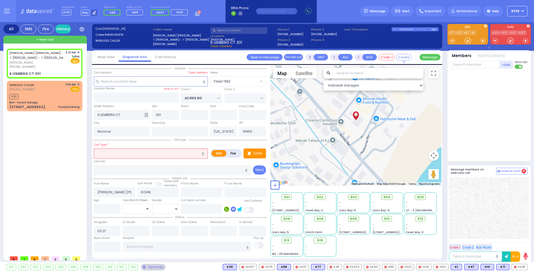
click at [112, 153] on input "text" at bounding box center [151, 154] width 114 height 10
type input "baby fell"
select select
radio input "true"
select select
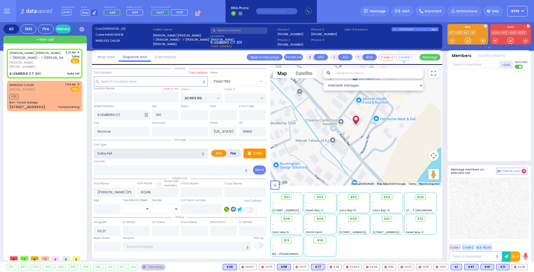
select select "Hatzalah Garages"
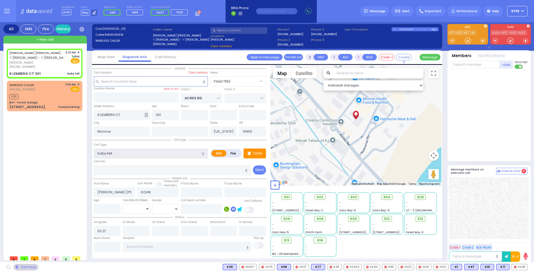
select select "PALM TREE"
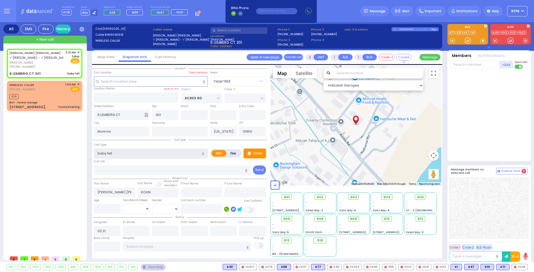
type input "baby fell"
click at [120, 82] on input "text" at bounding box center [151, 81] width 114 height 10
click at [123, 12] on rect at bounding box center [124, 13] width 4 height 4
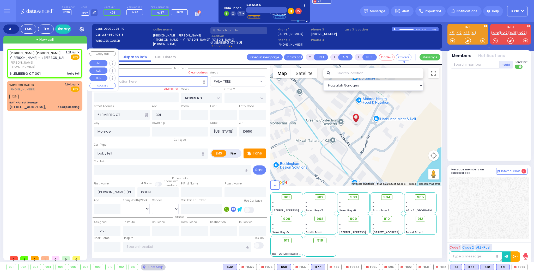
click at [63, 67] on div "[PHONE_NUMBER]" at bounding box center [36, 67] width 54 height 4
click at [460, 64] on input "text" at bounding box center [475, 65] width 49 height 8
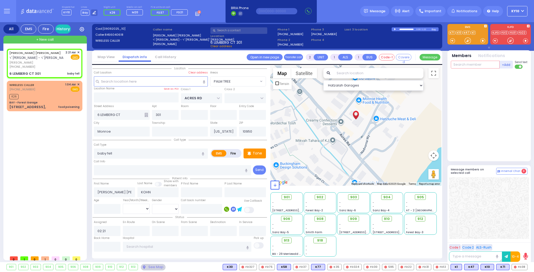
click at [473, 66] on input "text" at bounding box center [475, 65] width 49 height 8
click at [475, 75] on div "KY26" at bounding box center [468, 75] width 26 height 5
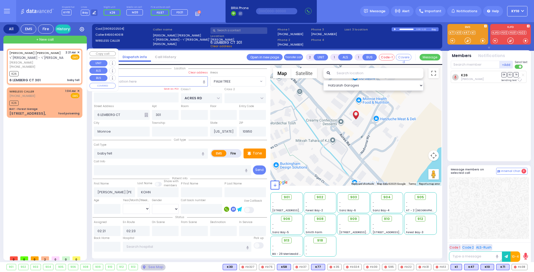
click at [48, 67] on div "[PHONE_NUMBER]" at bounding box center [36, 67] width 54 height 4
click at [46, 92] on div "WIRELESS CALLER [PHONE_NUMBER] 1:04 AM ✕ EMS" at bounding box center [44, 94] width 70 height 10
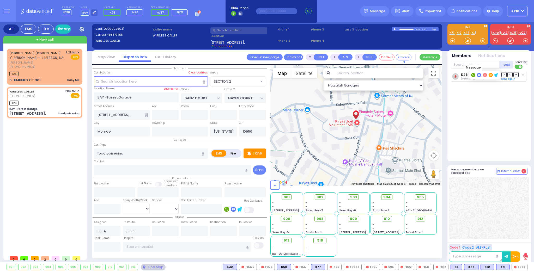
click at [478, 75] on icon at bounding box center [479, 75] width 2 height 2
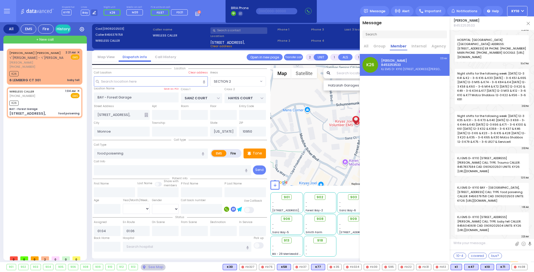
scroll to position [5075, 0]
click at [463, 244] on textarea at bounding box center [491, 245] width 84 height 10
click at [529, 23] on img at bounding box center [528, 23] width 3 height 3
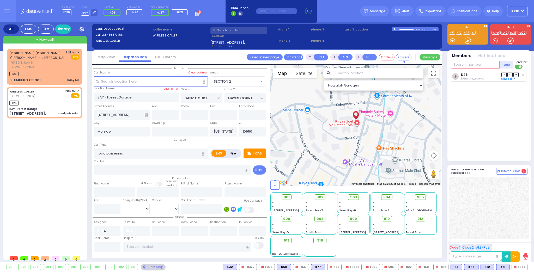
drag, startPoint x: 460, startPoint y: 63, endPoint x: 474, endPoint y: 64, distance: 13.9
click at [460, 63] on input "text" at bounding box center [475, 65] width 49 height 8
click at [55, 69] on div "[PERSON_NAME] [PERSON_NAME] - ר' [PERSON_NAME] [PERSON_NAME] [PHONE_NUMBER] 2:2…" at bounding box center [45, 67] width 74 height 34
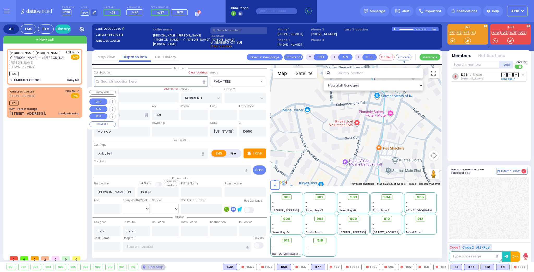
click at [57, 95] on div "WIRELESS CALLER [PHONE_NUMBER] 1:04 AM ✕ EMS" at bounding box center [44, 94] width 70 height 10
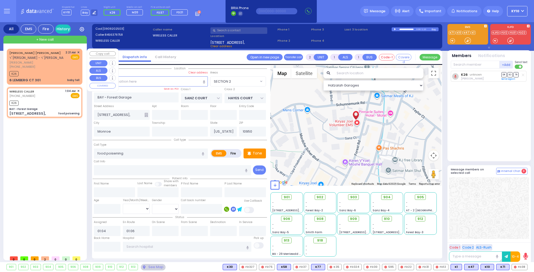
click at [61, 65] on div "[PHONE_NUMBER]" at bounding box center [36, 67] width 54 height 4
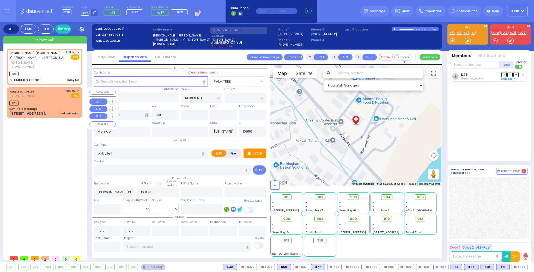
click at [51, 95] on div "WIRELESS CALLER [PHONE_NUMBER] 1:04 AM ✕ EMS" at bounding box center [44, 94] width 70 height 10
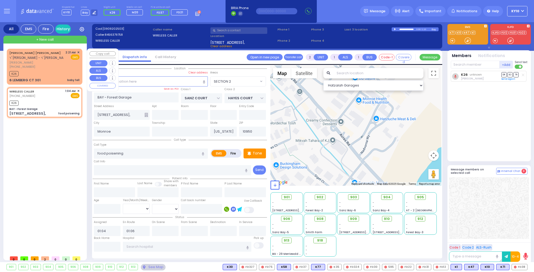
drag, startPoint x: 58, startPoint y: 63, endPoint x: 60, endPoint y: 72, distance: 9.5
click at [59, 63] on span "[PERSON_NAME]" at bounding box center [36, 62] width 54 height 4
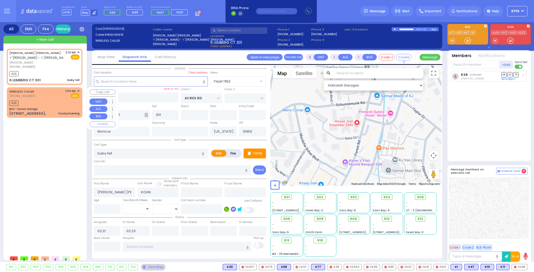
click at [54, 93] on div "WIRELESS CALLER [PHONE_NUMBER] 1:04 AM ✕ EMS" at bounding box center [44, 94] width 70 height 10
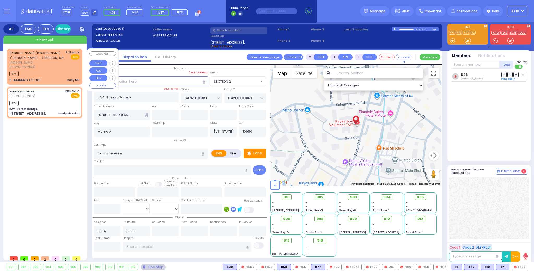
click at [58, 66] on div "[PHONE_NUMBER]" at bounding box center [36, 67] width 54 height 4
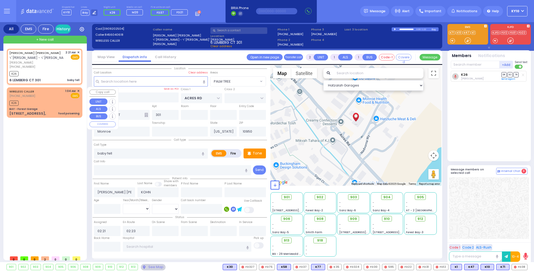
click at [55, 94] on div "WIRELESS CALLER [PHONE_NUMBER] 1:04 AM ✕ EMS" at bounding box center [44, 94] width 70 height 10
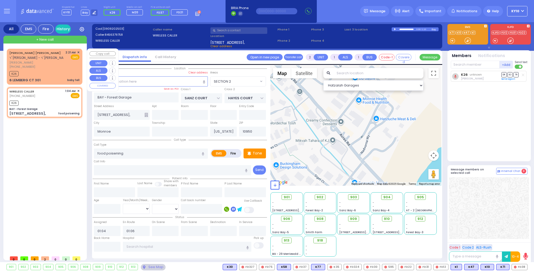
click at [59, 66] on div "[PHONE_NUMBER]" at bounding box center [36, 67] width 54 height 4
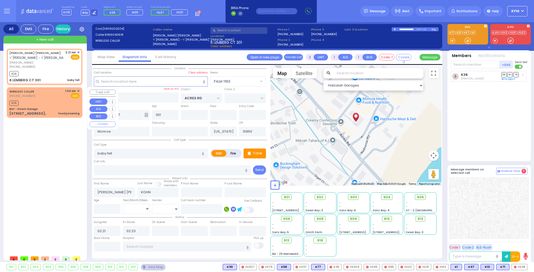
click at [57, 94] on div "WIRELESS CALLER [PHONE_NUMBER] 1:04 AM ✕ EMS" at bounding box center [44, 94] width 70 height 10
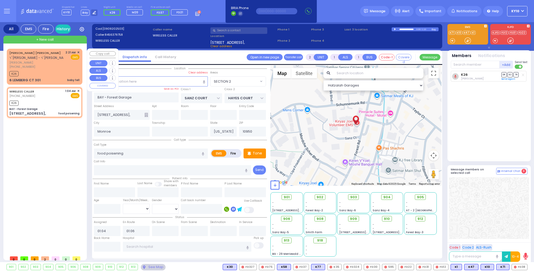
click at [54, 61] on span "[PERSON_NAME]" at bounding box center [36, 62] width 54 height 4
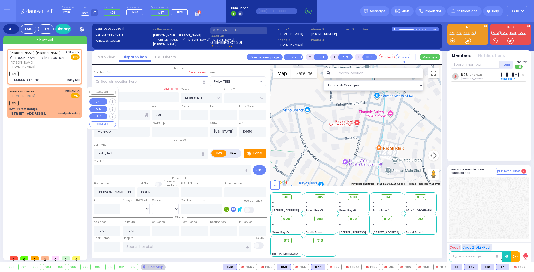
click at [53, 94] on div "WIRELESS CALLER [PHONE_NUMBER] 1:04 AM ✕ EMS" at bounding box center [44, 94] width 70 height 10
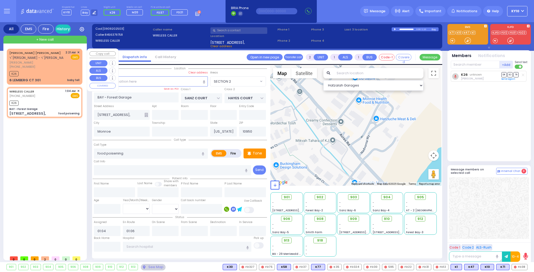
click at [57, 63] on span "[PERSON_NAME]" at bounding box center [36, 62] width 54 height 4
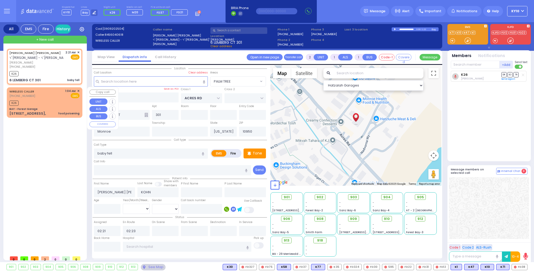
click at [48, 105] on div "K26" at bounding box center [44, 102] width 70 height 7
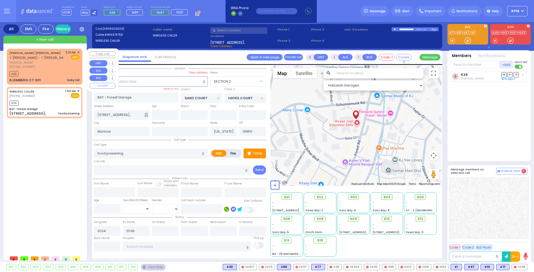
click at [49, 65] on div "[PHONE_NUMBER]" at bounding box center [36, 67] width 54 height 4
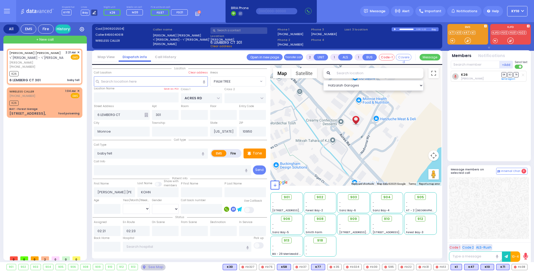
click at [93, 13] on icon at bounding box center [94, 12] width 3 height 3
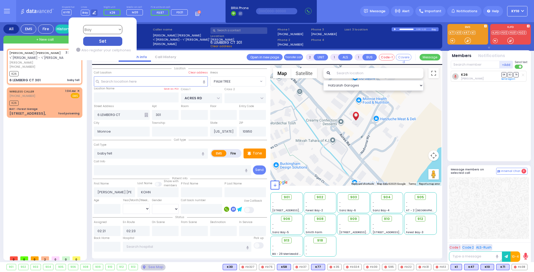
click at [100, 30] on select "Bay K-14 K-16 K-18 K-40 K-6 K-61 K-63 K-67 K-72 Medic 7 K-68 K-48 D-801 D-802 D…" at bounding box center [102, 29] width 39 height 9
click at [83, 25] on select "Bay K-14 K-16 K-18 K-40 K-6 K-61 K-63 K-67 K-72 Medic 7 K-68 K-48 D-801 D-802 D…" at bounding box center [102, 29] width 39 height 9
click at [94, 43] on div "Set" at bounding box center [102, 41] width 39 height 9
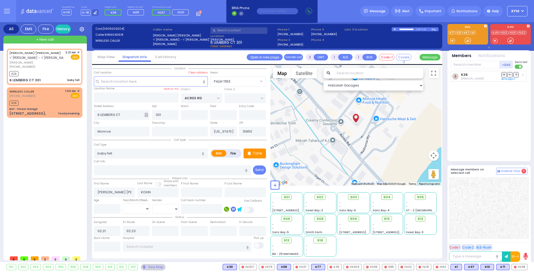
click at [196, 14] on icon at bounding box center [199, 13] width 6 height 6
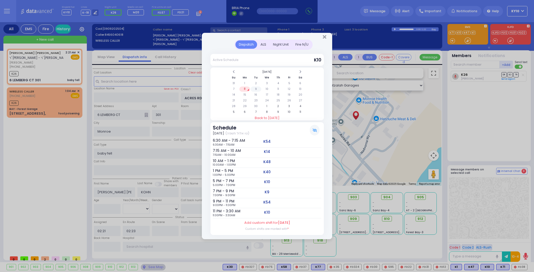
click at [255, 90] on td "9" at bounding box center [256, 89] width 11 height 5
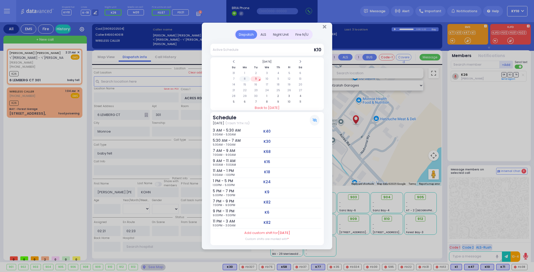
click at [241, 80] on td "8" at bounding box center [244, 78] width 11 height 5
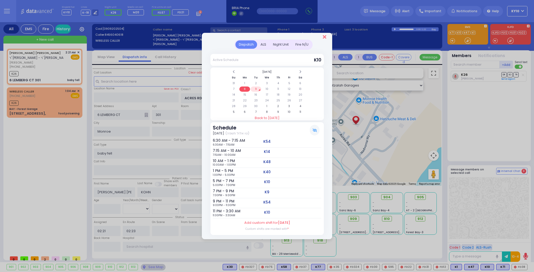
click at [323, 38] on icon "Close" at bounding box center [324, 36] width 3 height 5
